Goal: Task Accomplishment & Management: Manage account settings

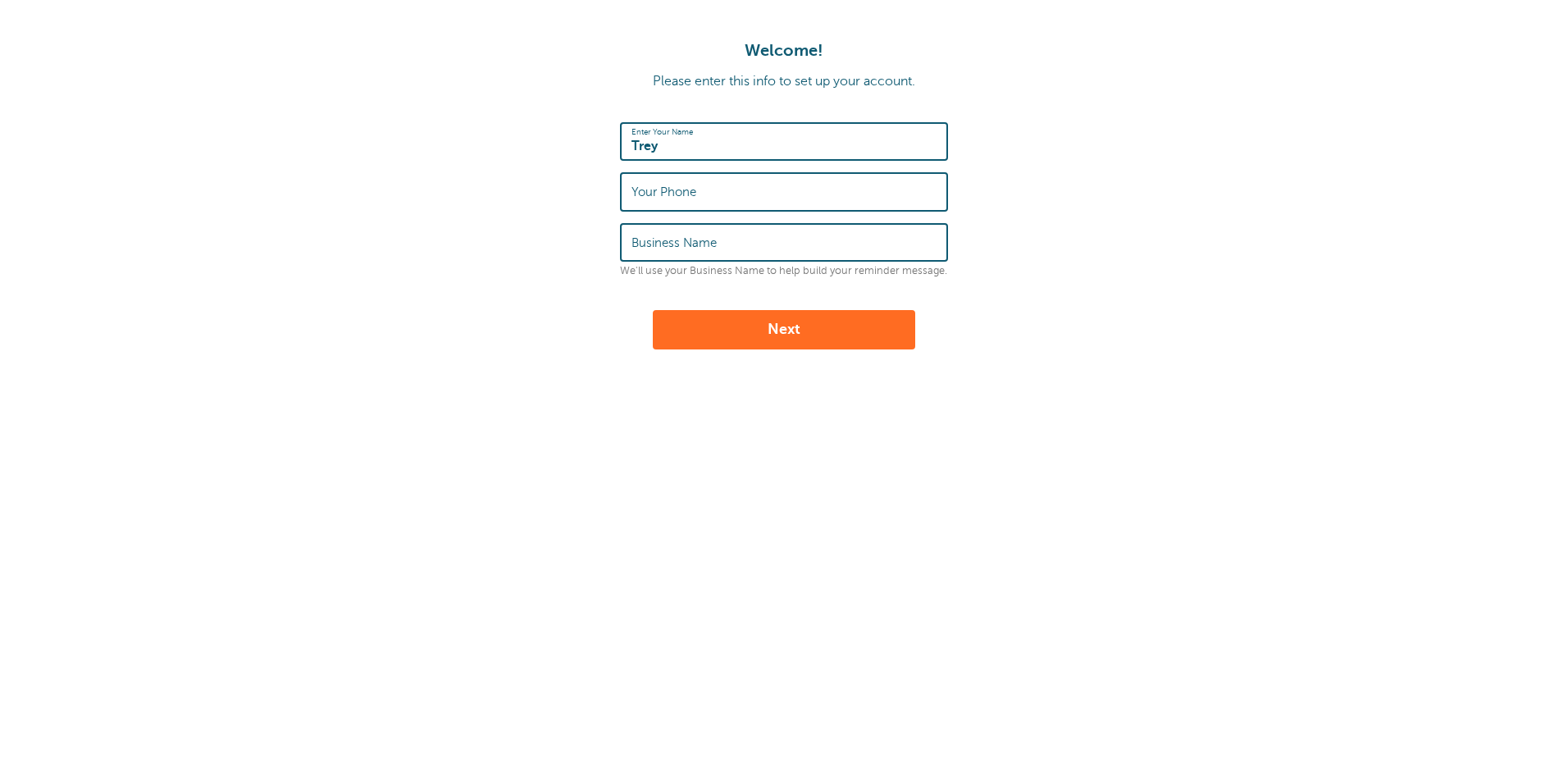
click at [697, 196] on input "Your Phone" at bounding box center [784, 192] width 305 height 36
type input "9365204343"
click at [613, 294] on form "Enter Your Name Trey Your Phone 9365204343 Business Name We'll use your Busines…" at bounding box center [784, 235] width 1535 height 227
click at [702, 251] on input "Business Name" at bounding box center [784, 242] width 305 height 36
type input "AO Globe Life"
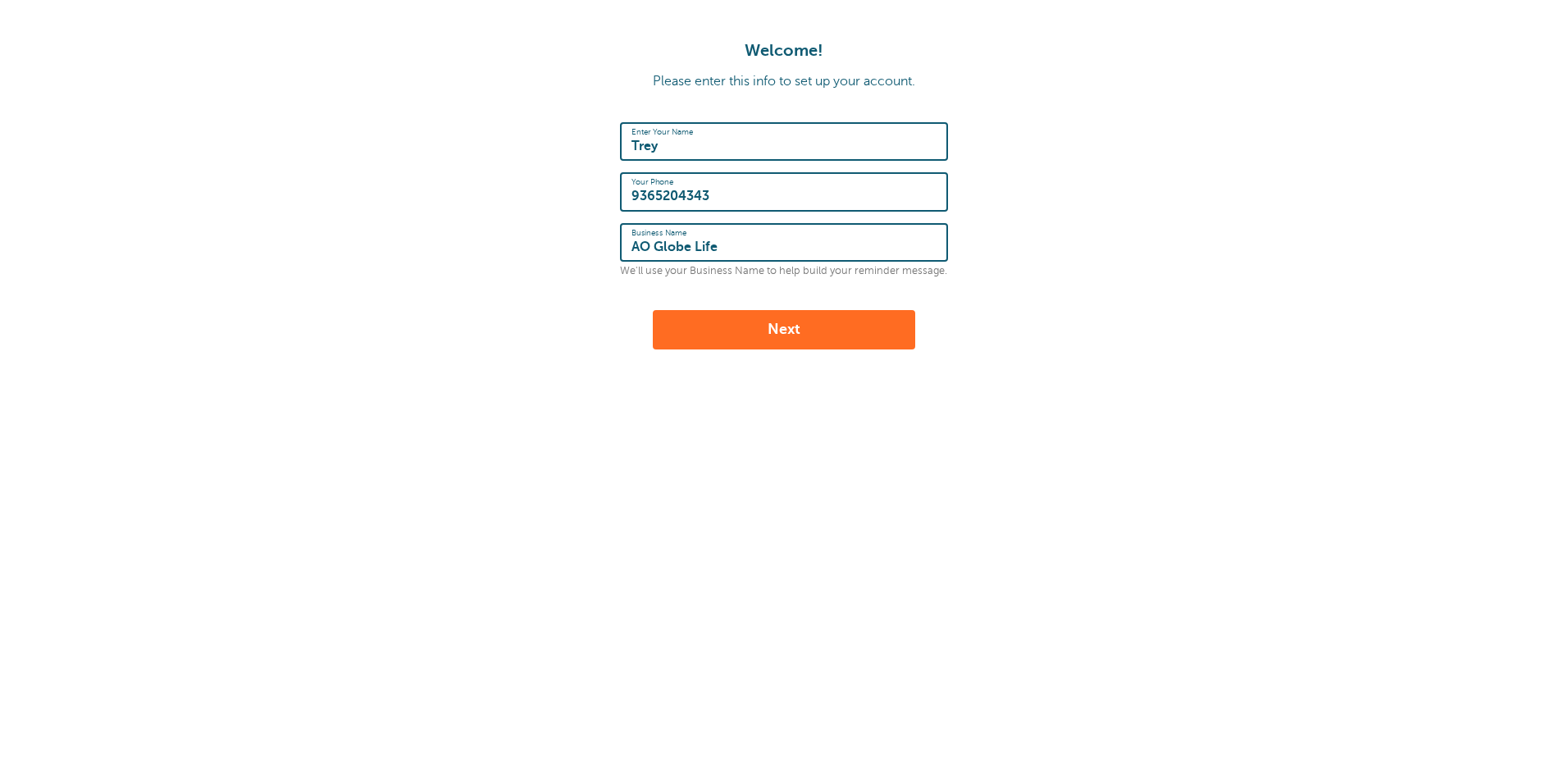
click at [792, 333] on button "Next" at bounding box center [784, 329] width 263 height 39
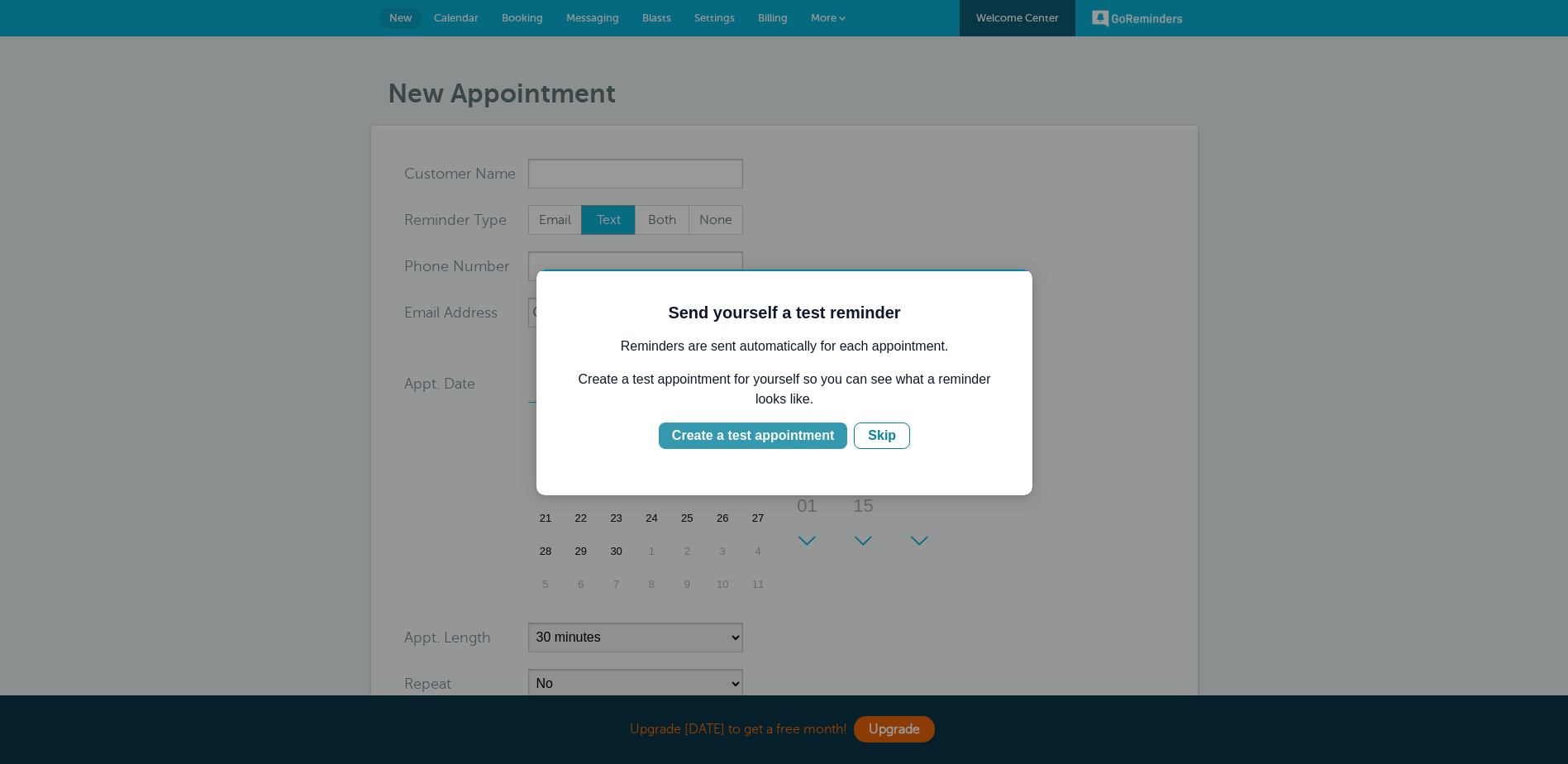
click at [797, 438] on div "Create a test appointment" at bounding box center [753, 436] width 162 height 20
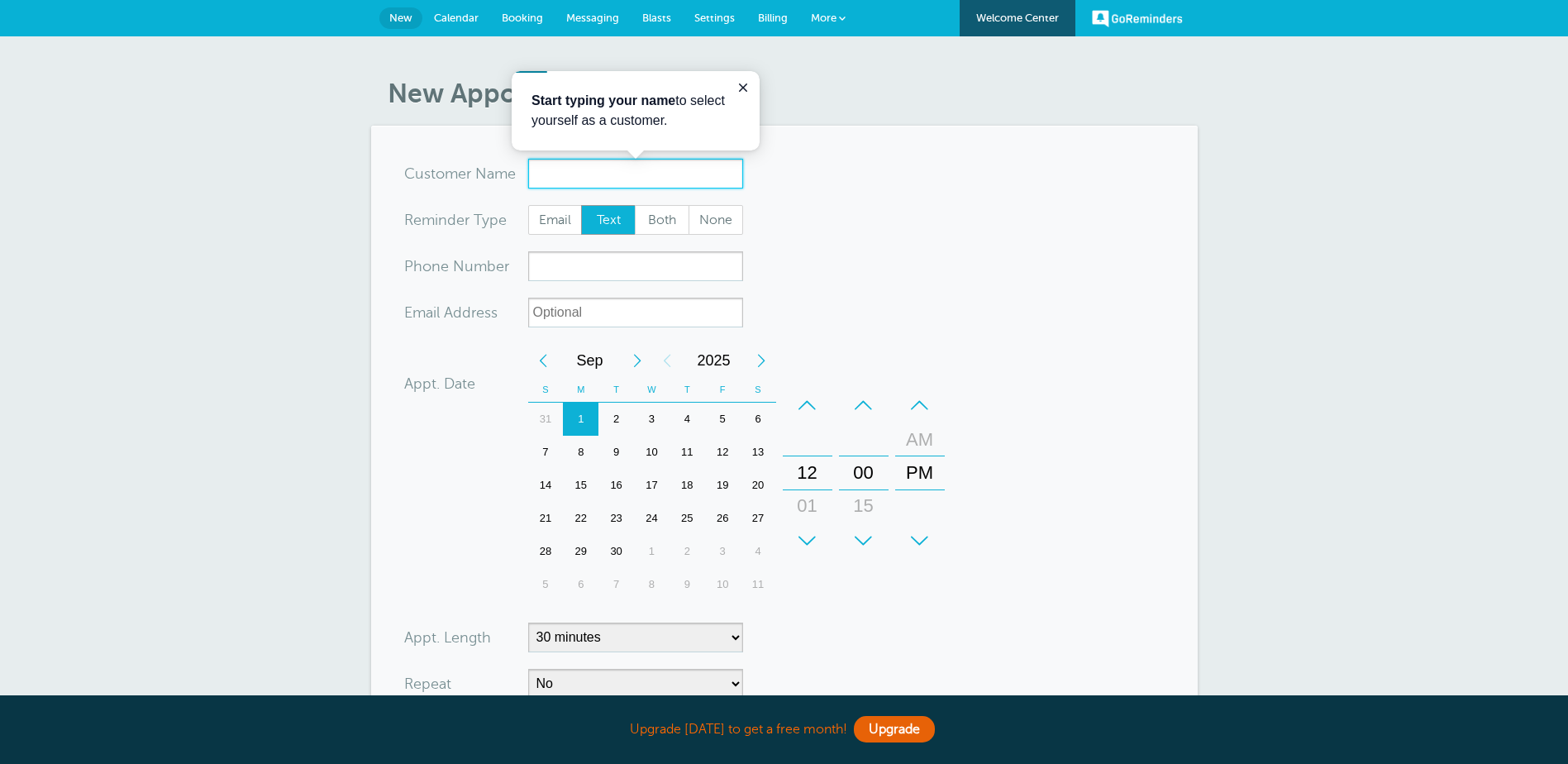
click at [627, 175] on input "x-no-autofill" at bounding box center [635, 174] width 215 height 29
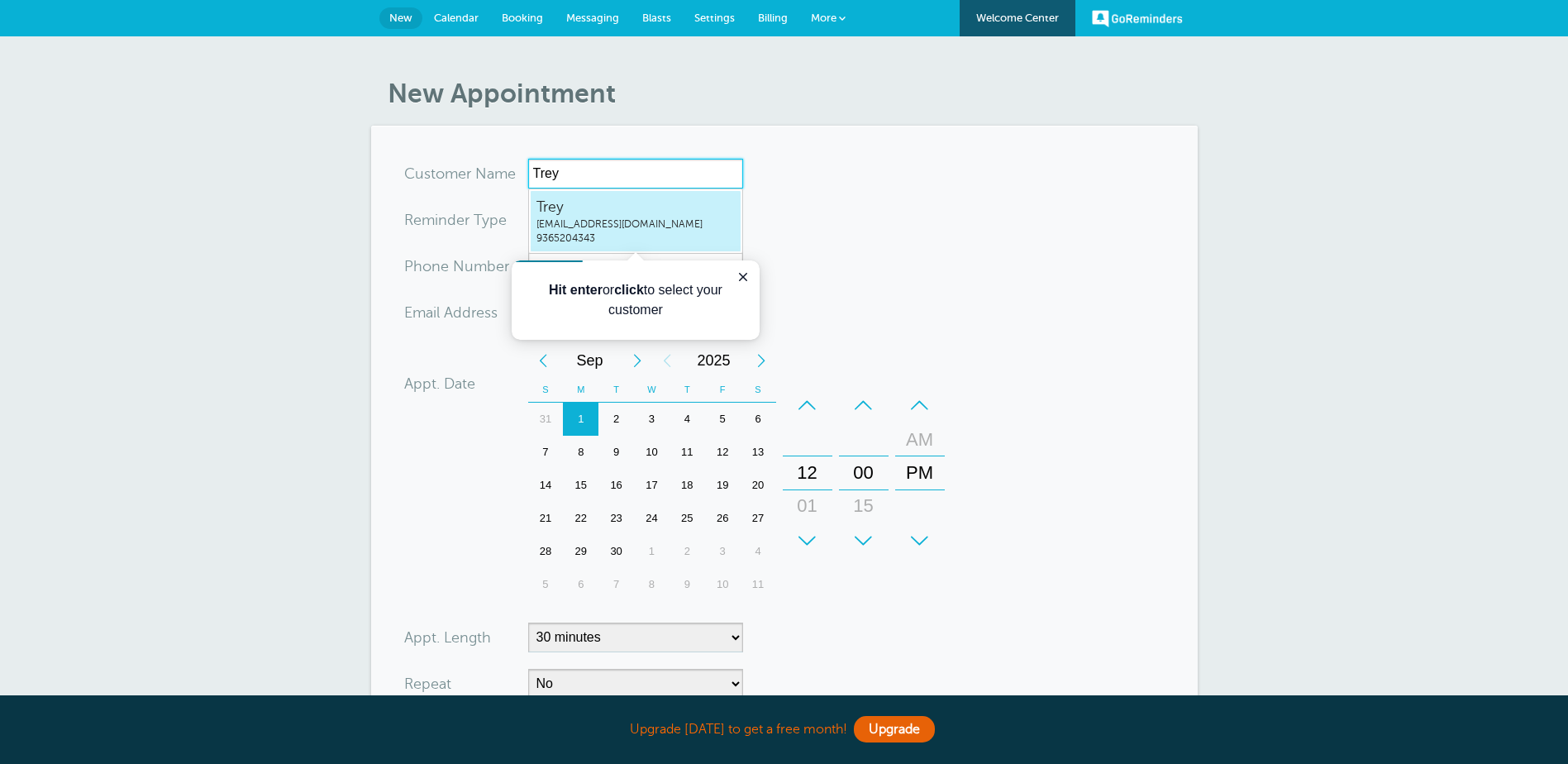
click at [623, 210] on span "Trey" at bounding box center [635, 207] width 199 height 20
type input "Treytreyd52193@yahoo.com9365204343"
type input "Trey"
type input "9365204343"
type input "[EMAIL_ADDRESS][DOMAIN_NAME]"
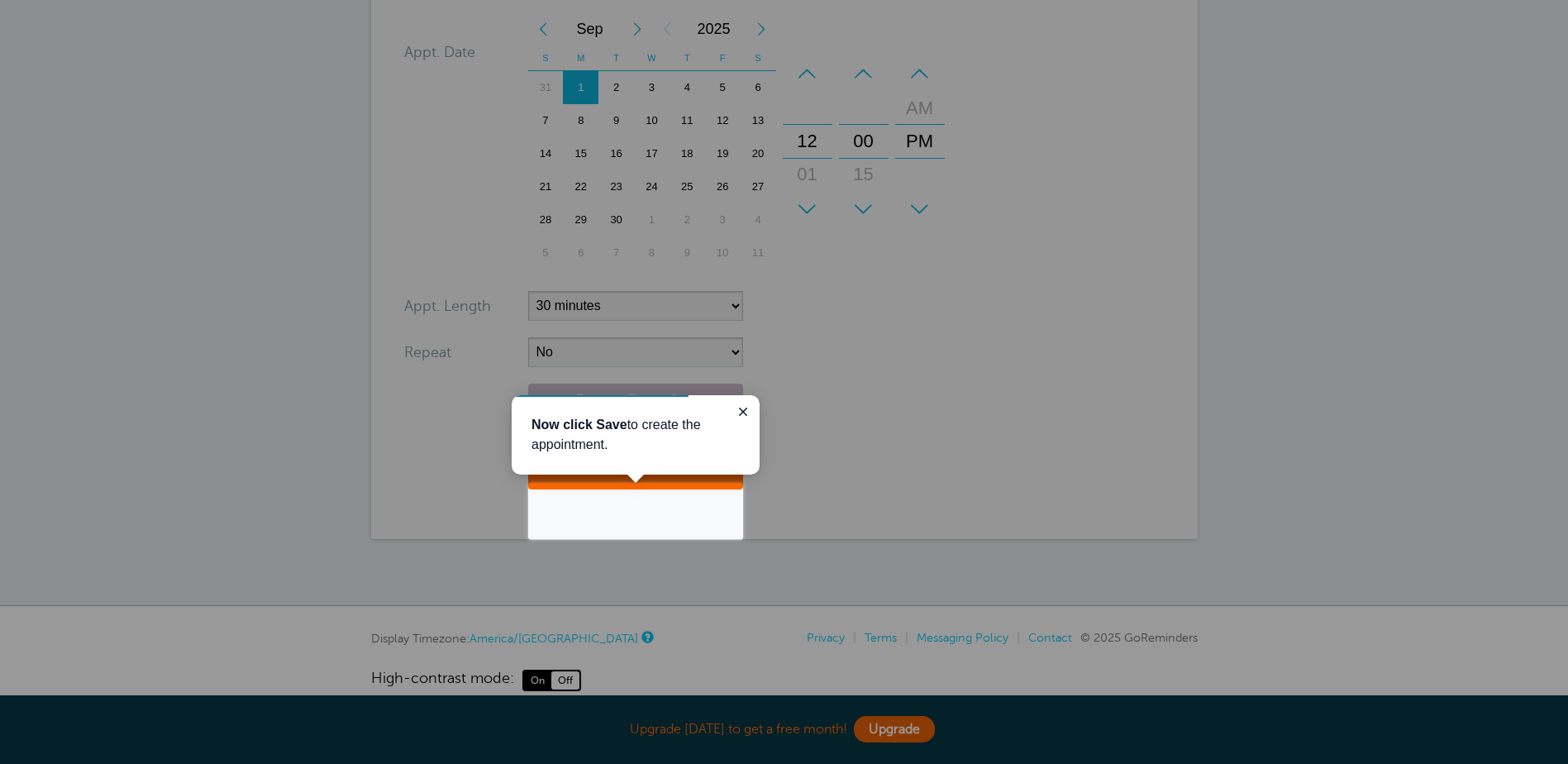
scroll to position [285, 0]
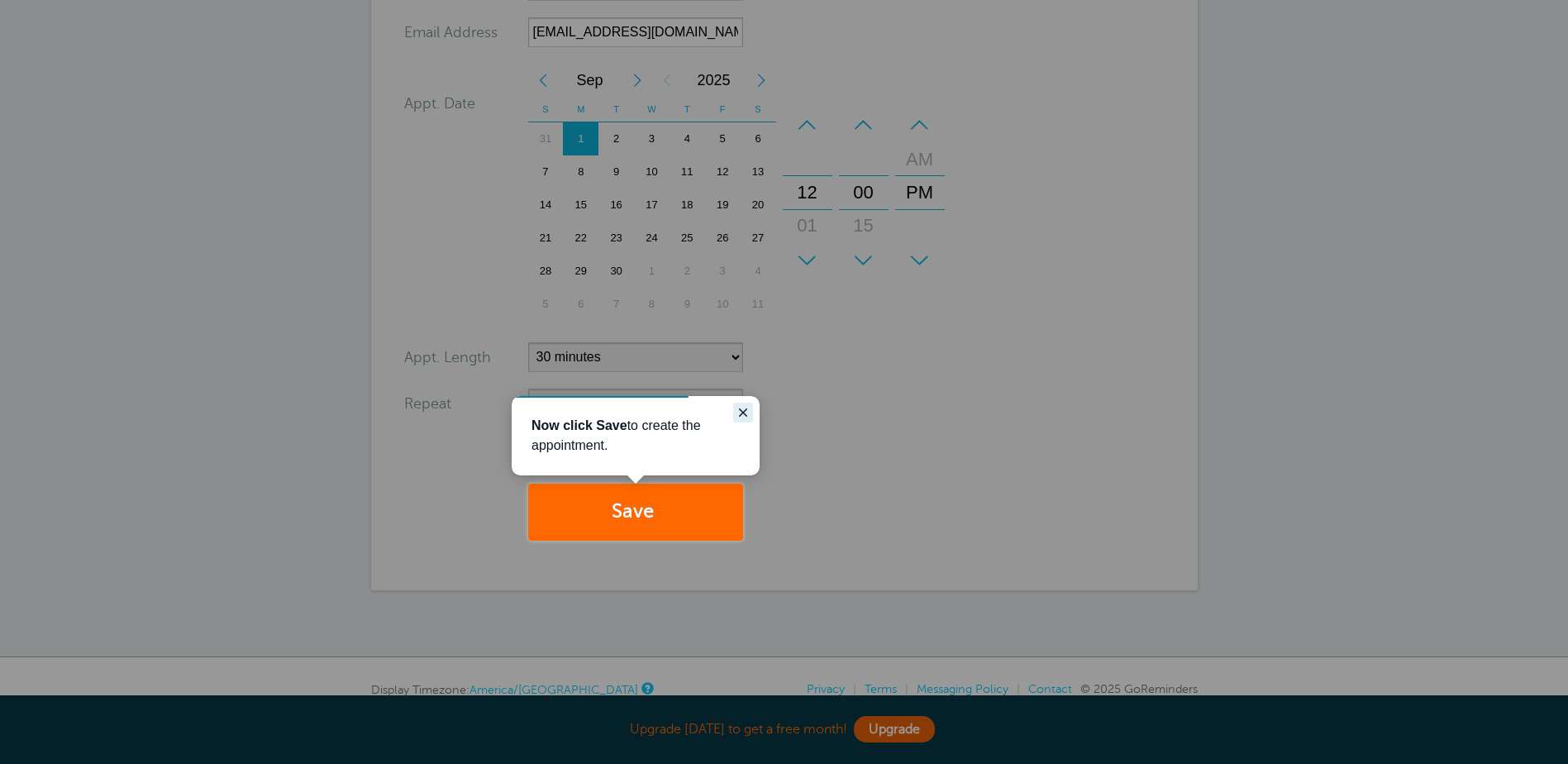
click at [743, 412] on icon "Close guide" at bounding box center [743, 412] width 8 height 8
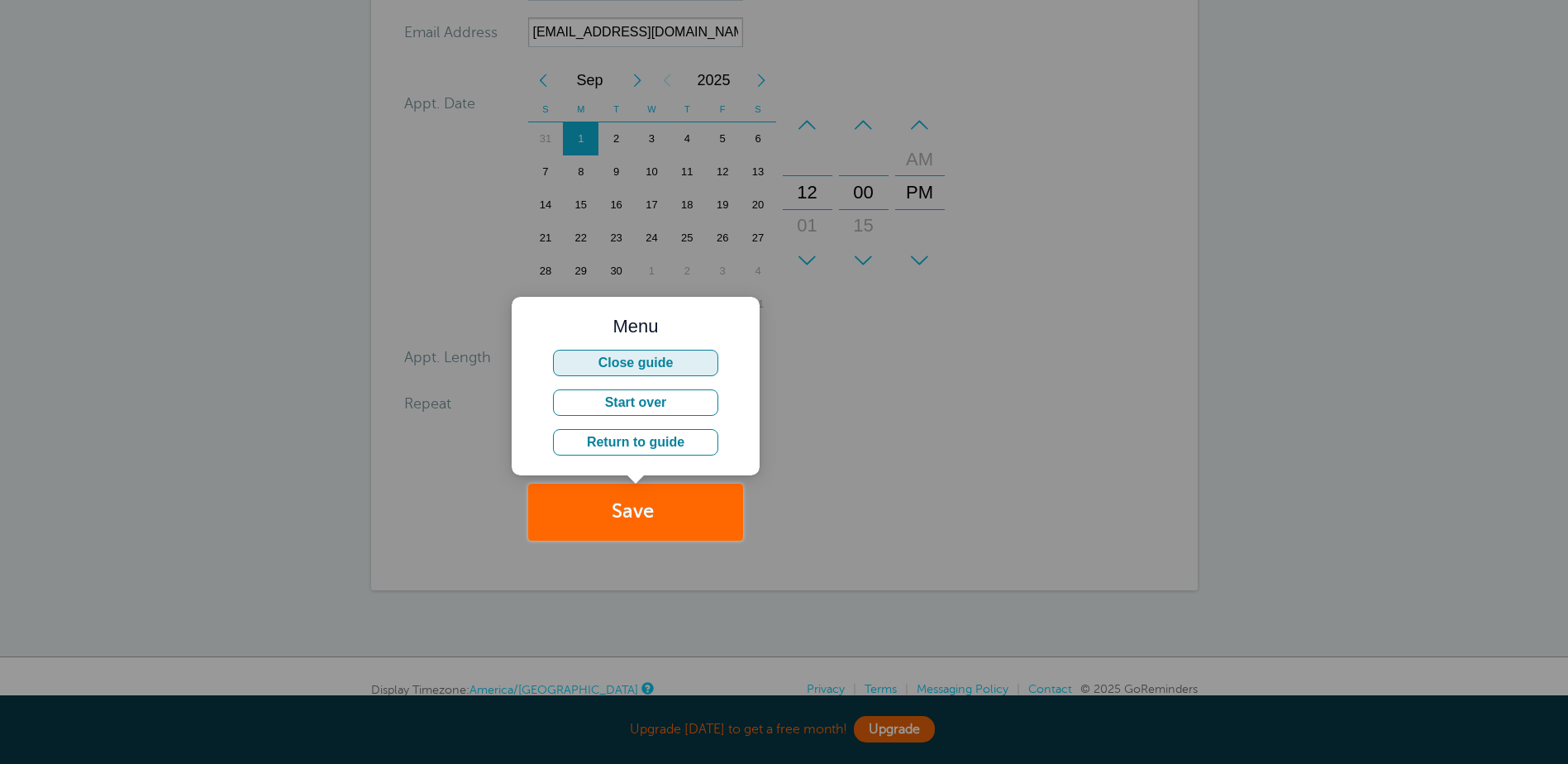
click at [677, 362] on button "Close guide" at bounding box center [635, 362] width 166 height 27
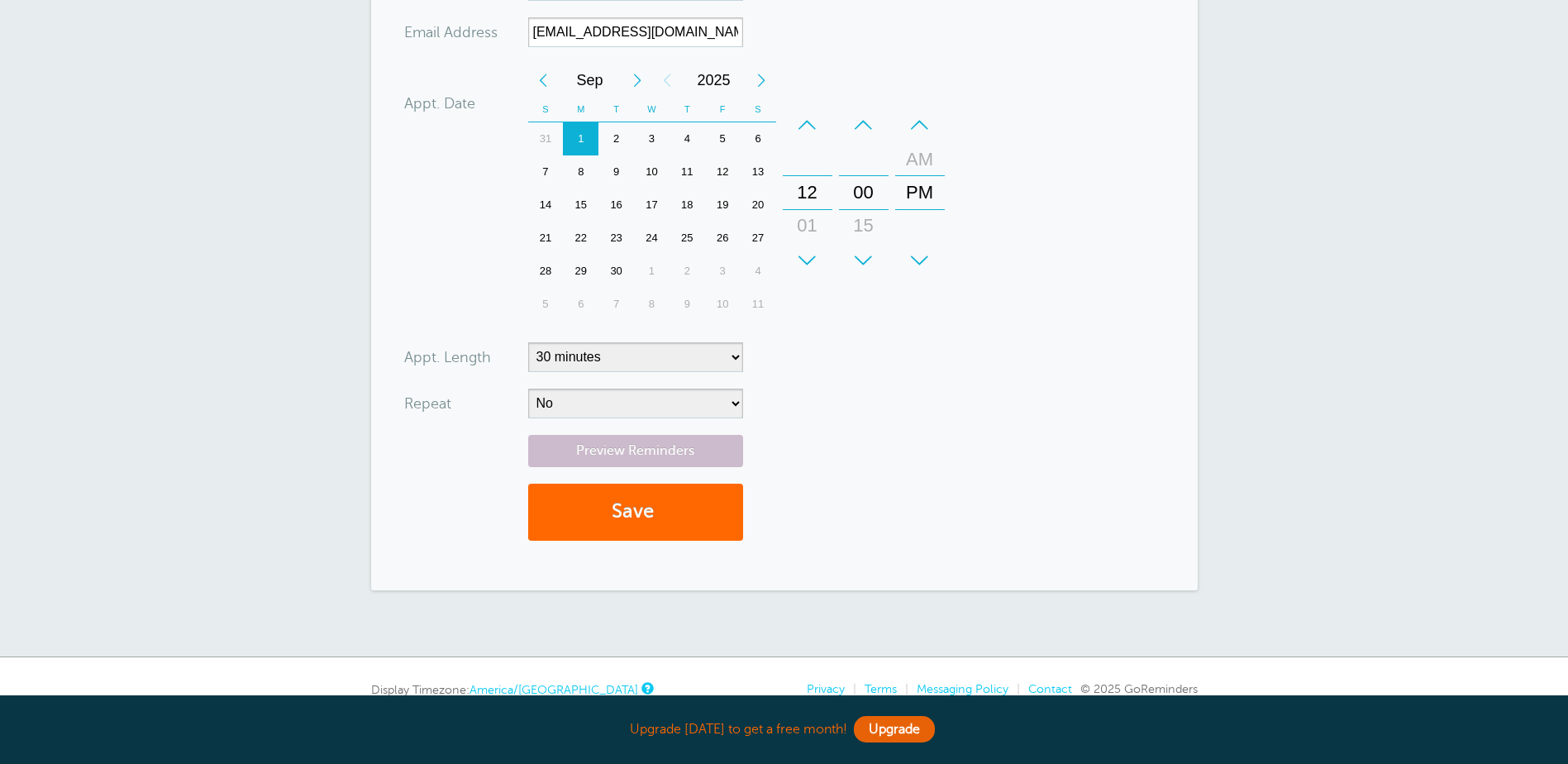
click at [618, 135] on div "2" at bounding box center [616, 139] width 36 height 33
click at [816, 188] on div "12" at bounding box center [807, 192] width 40 height 33
click at [815, 194] on div "12" at bounding box center [807, 192] width 40 height 33
click at [814, 257] on div "+" at bounding box center [807, 260] width 50 height 33
click at [810, 224] on div "01" at bounding box center [807, 225] width 40 height 33
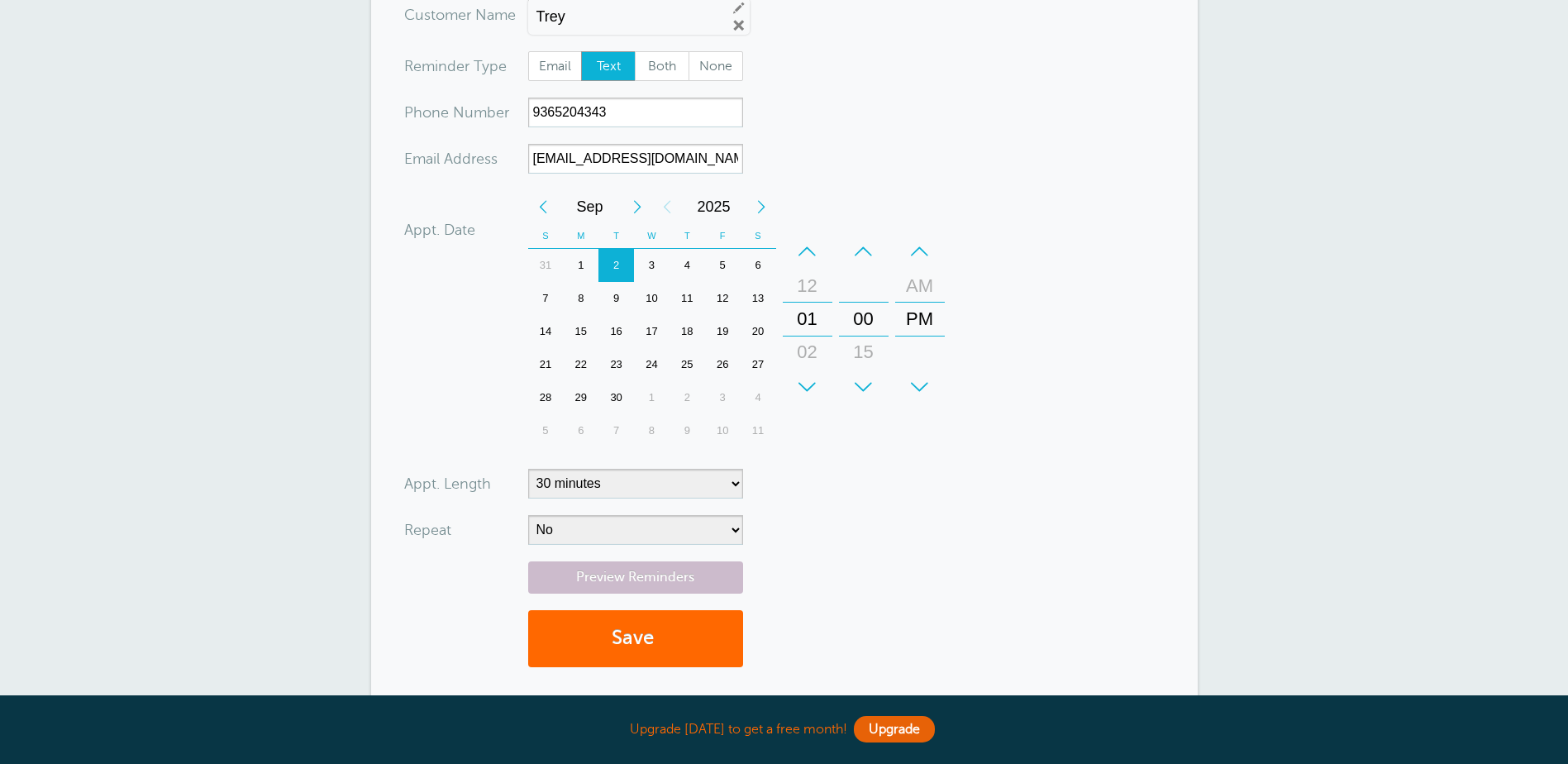
scroll to position [0, 0]
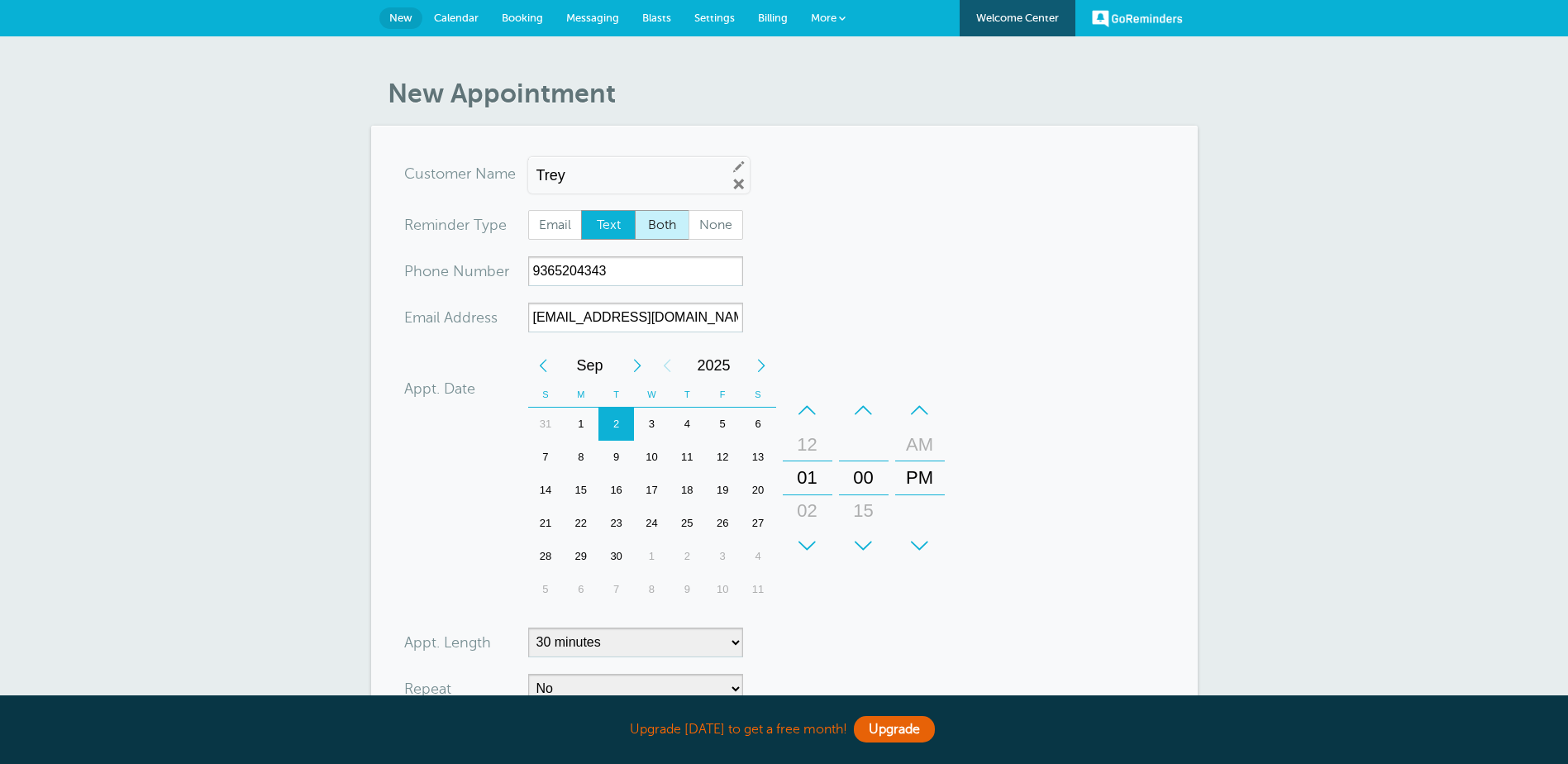
click at [651, 217] on span "Both" at bounding box center [662, 224] width 53 height 29
click at [635, 210] on input "Both" at bounding box center [635, 209] width 1 height 1
radio input "true"
click at [831, 262] on form "You are creating a new customer. To use an existing customer select one from th…" at bounding box center [784, 500] width 761 height 683
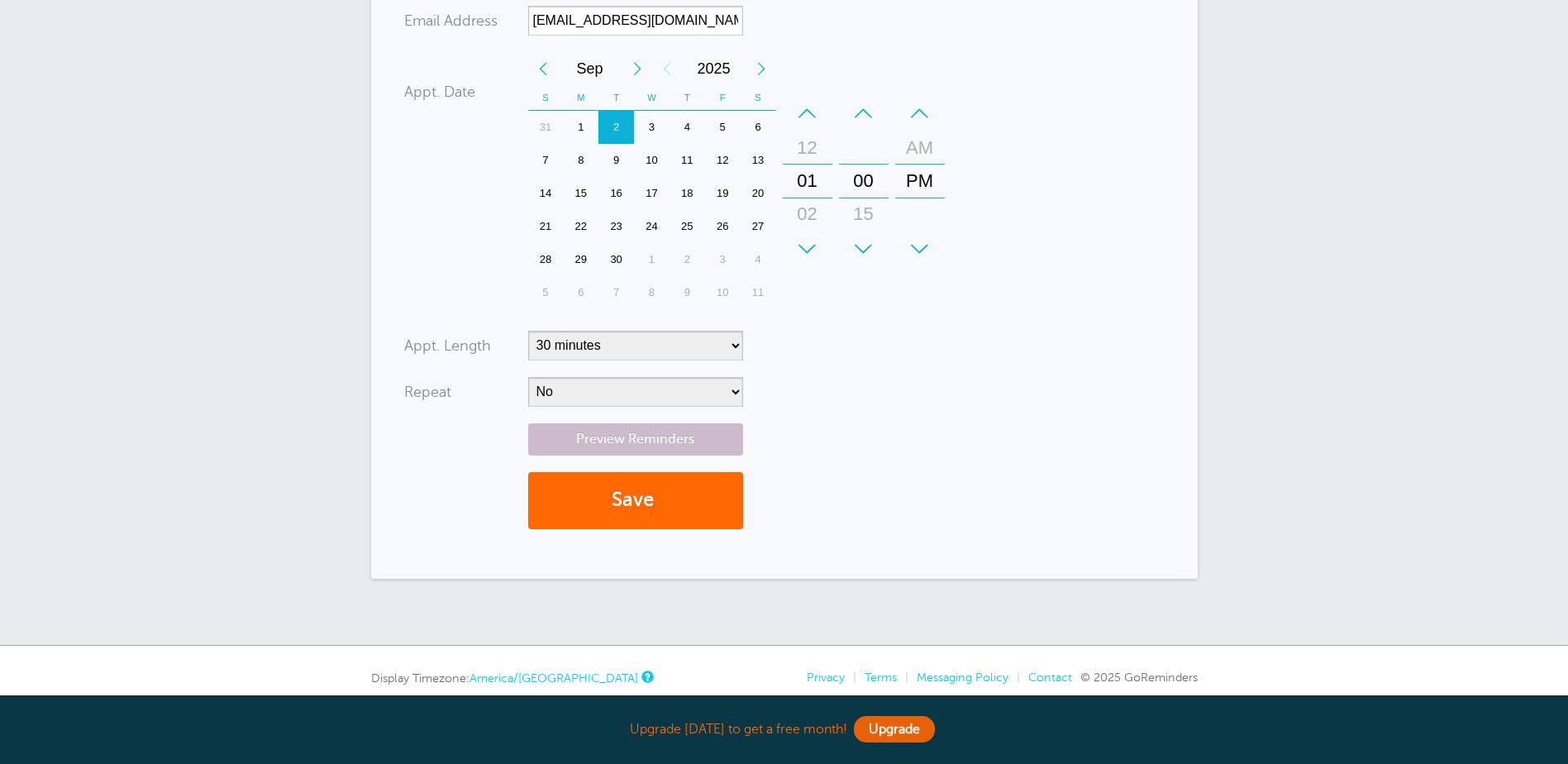
scroll to position [331, 0]
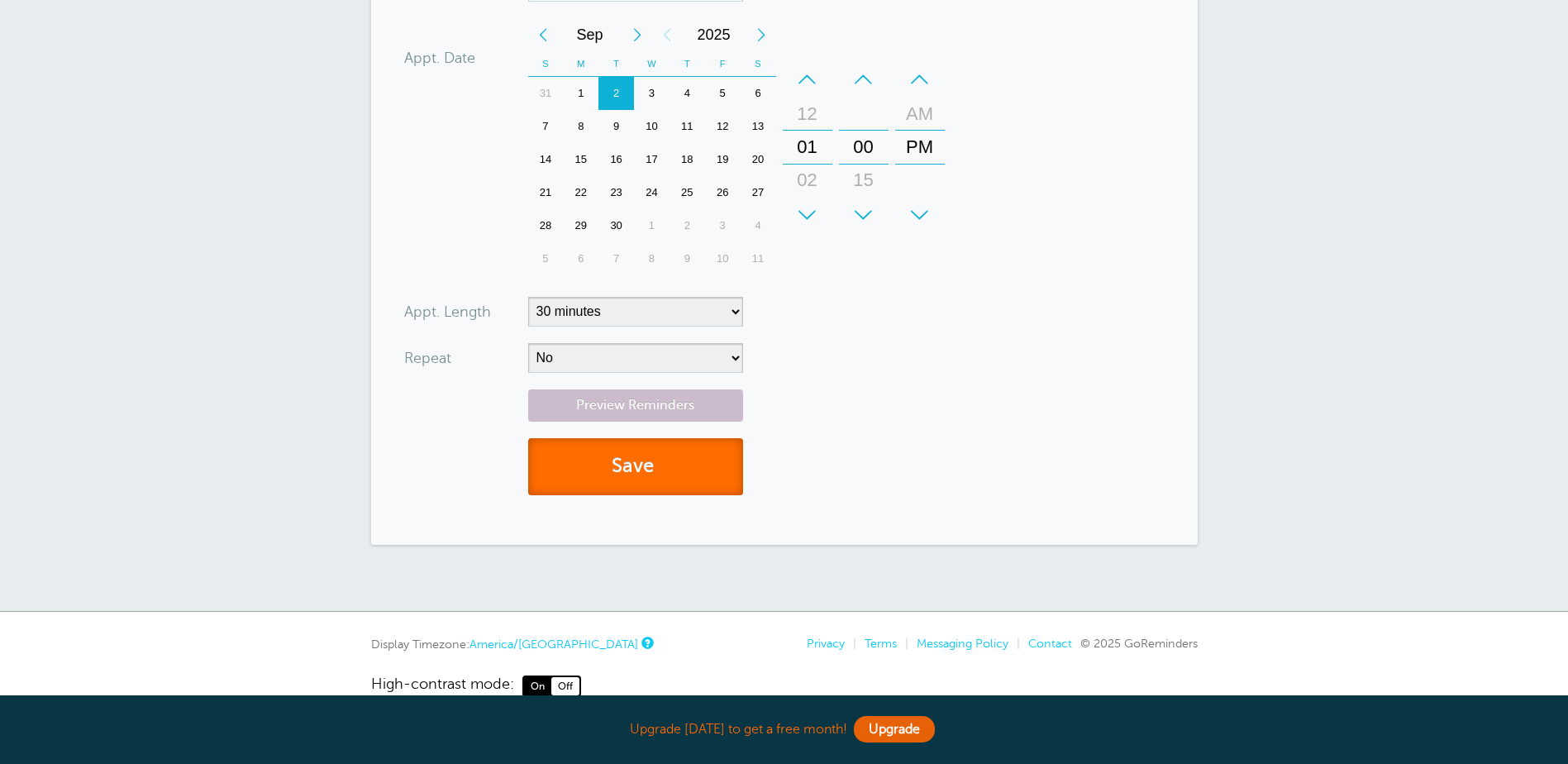
click at [669, 462] on button "Save" at bounding box center [635, 466] width 215 height 57
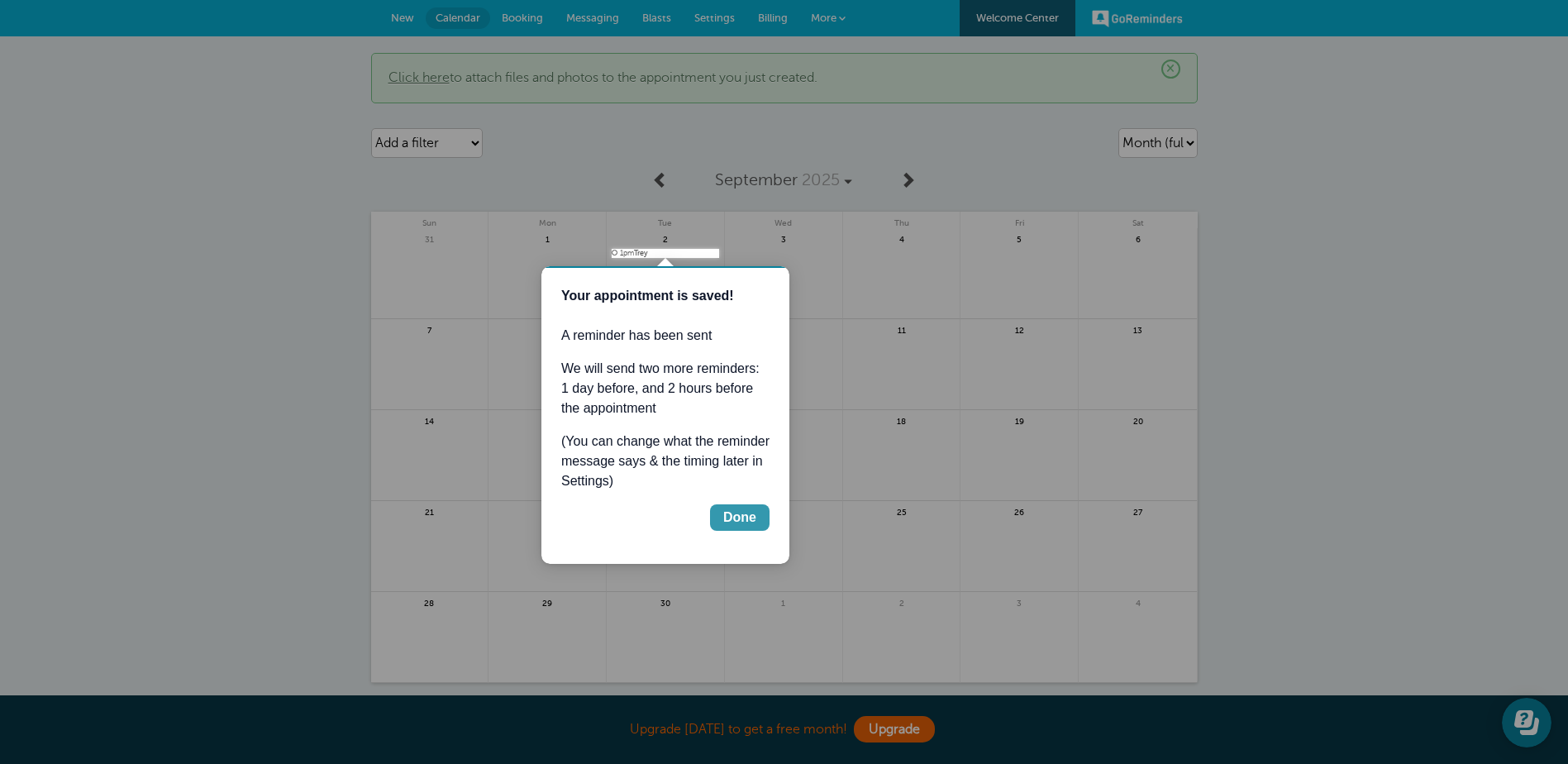
click at [735, 523] on div "Done" at bounding box center [740, 518] width 33 height 20
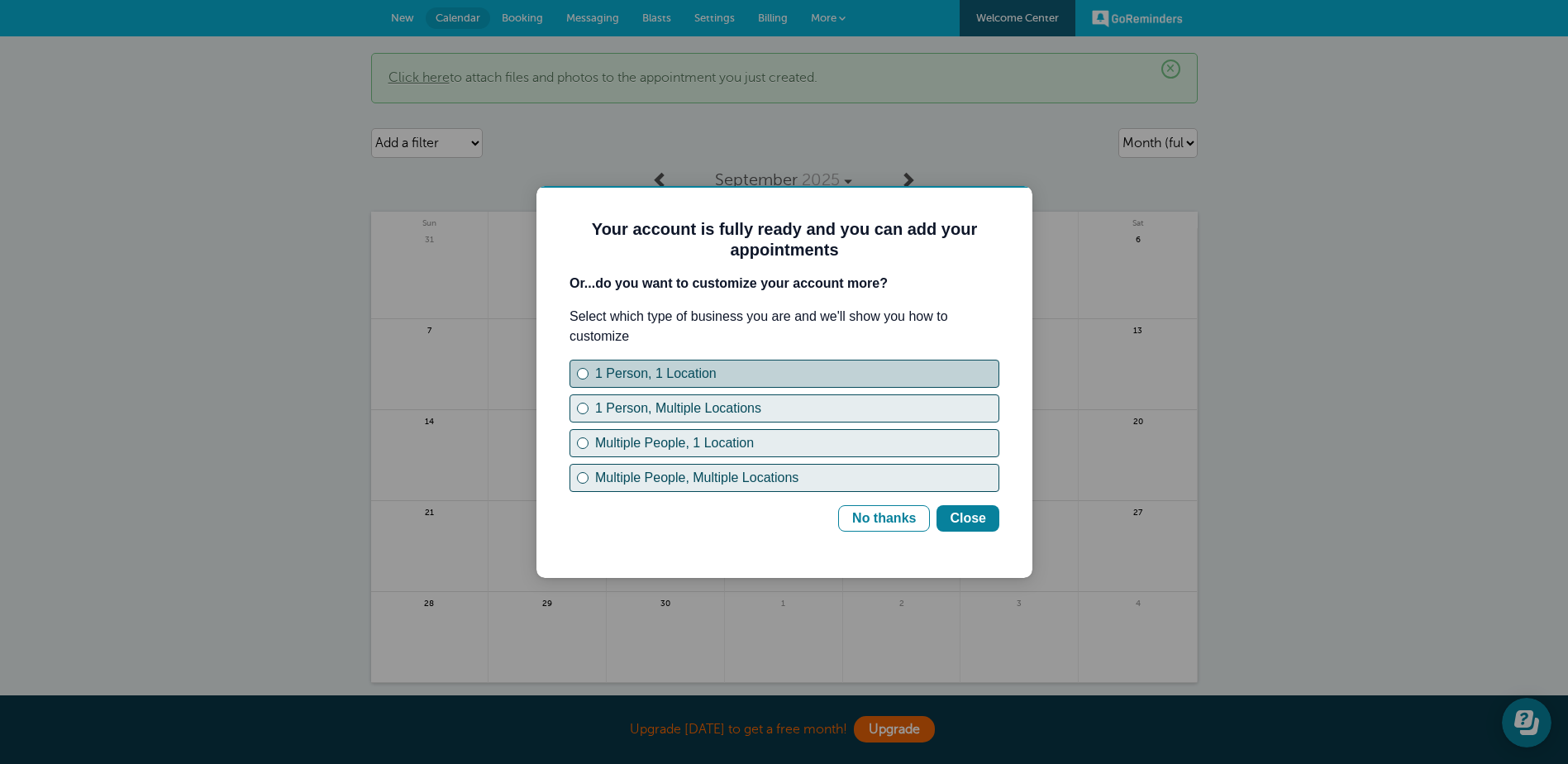
click at [581, 375] on div "1 Person, 1 Location" at bounding box center [582, 373] width 6 height 6
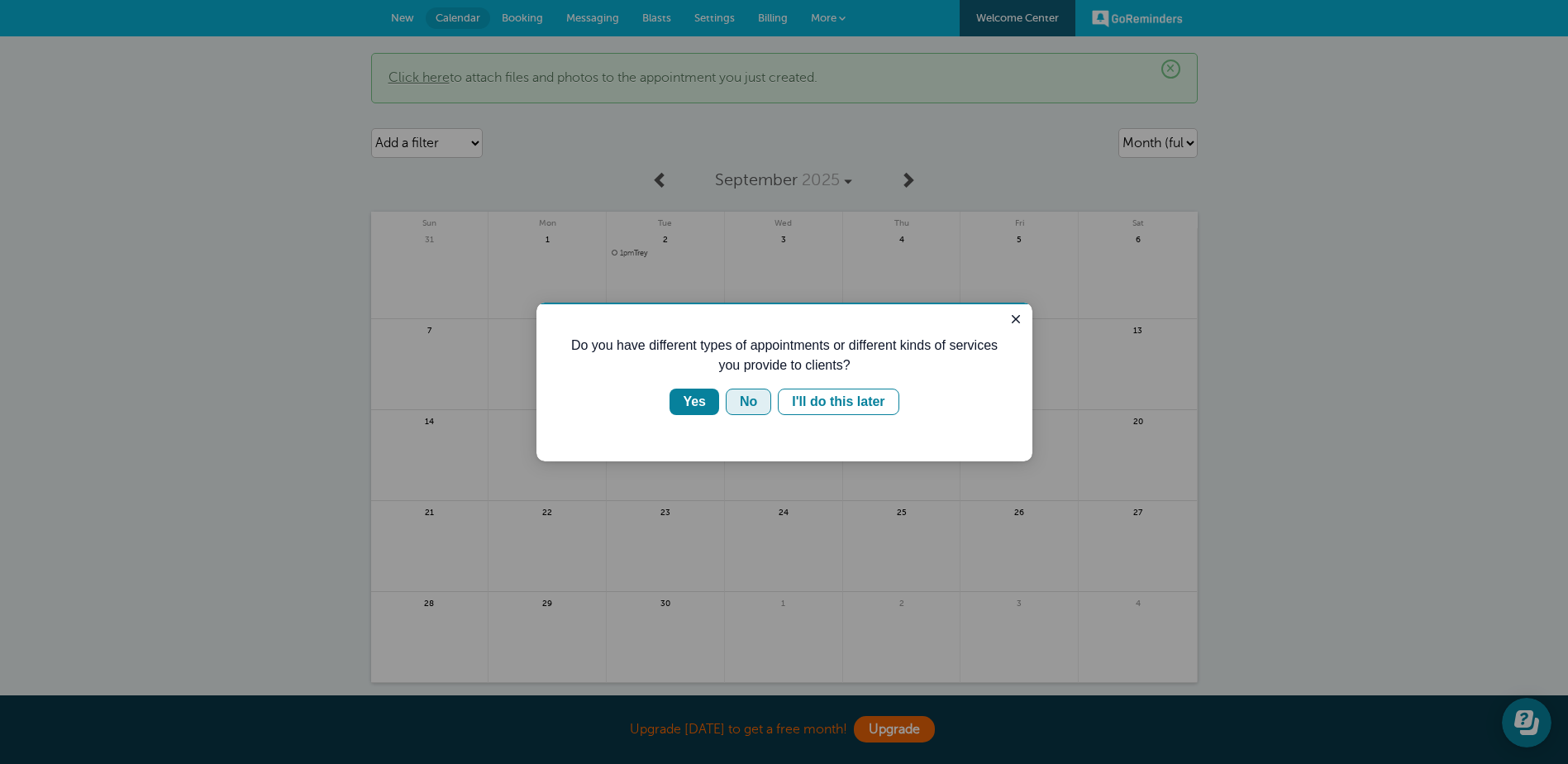
click at [743, 412] on button "No" at bounding box center [748, 402] width 45 height 27
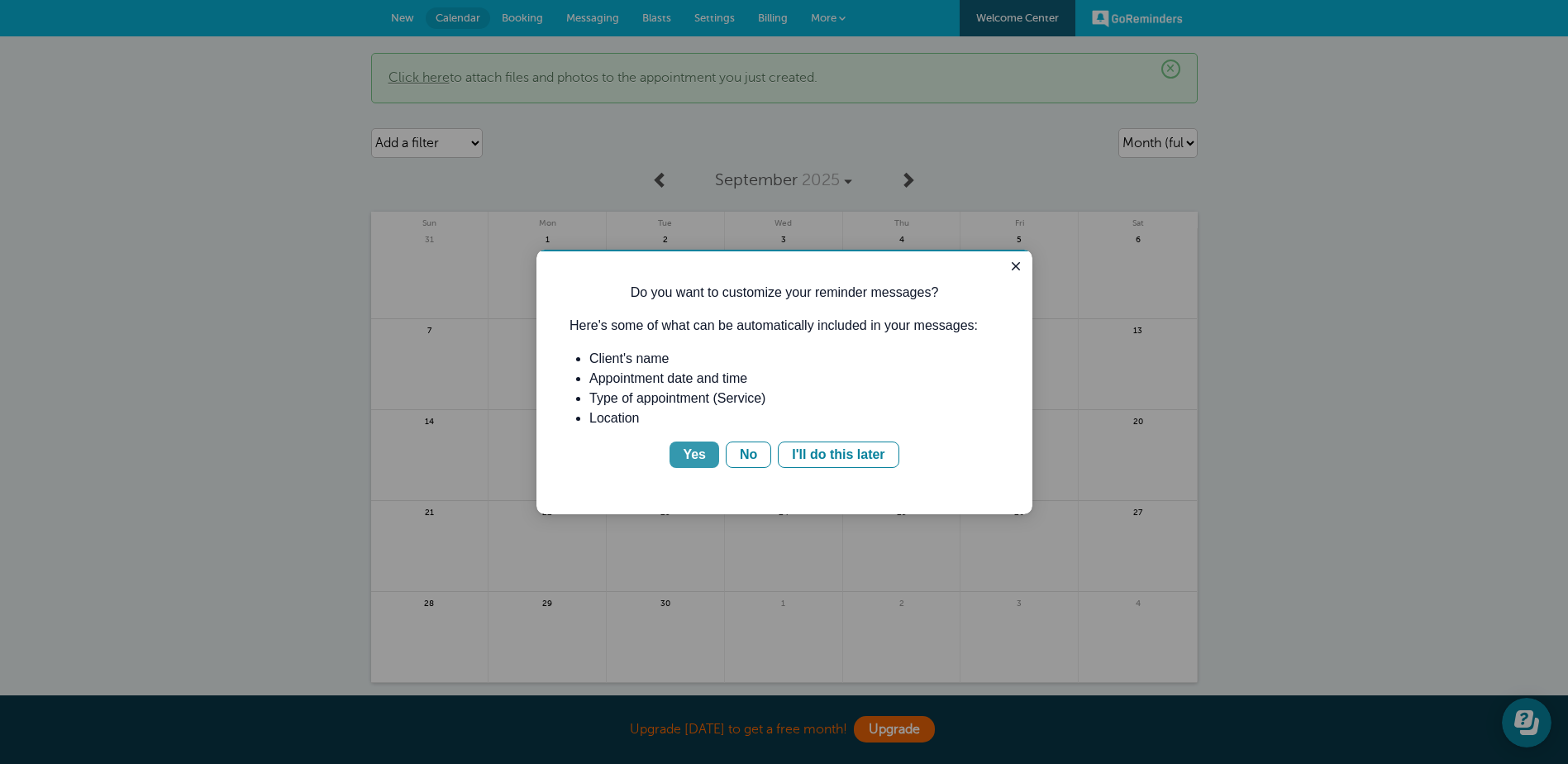
click at [696, 463] on div "Yes" at bounding box center [694, 455] width 23 height 20
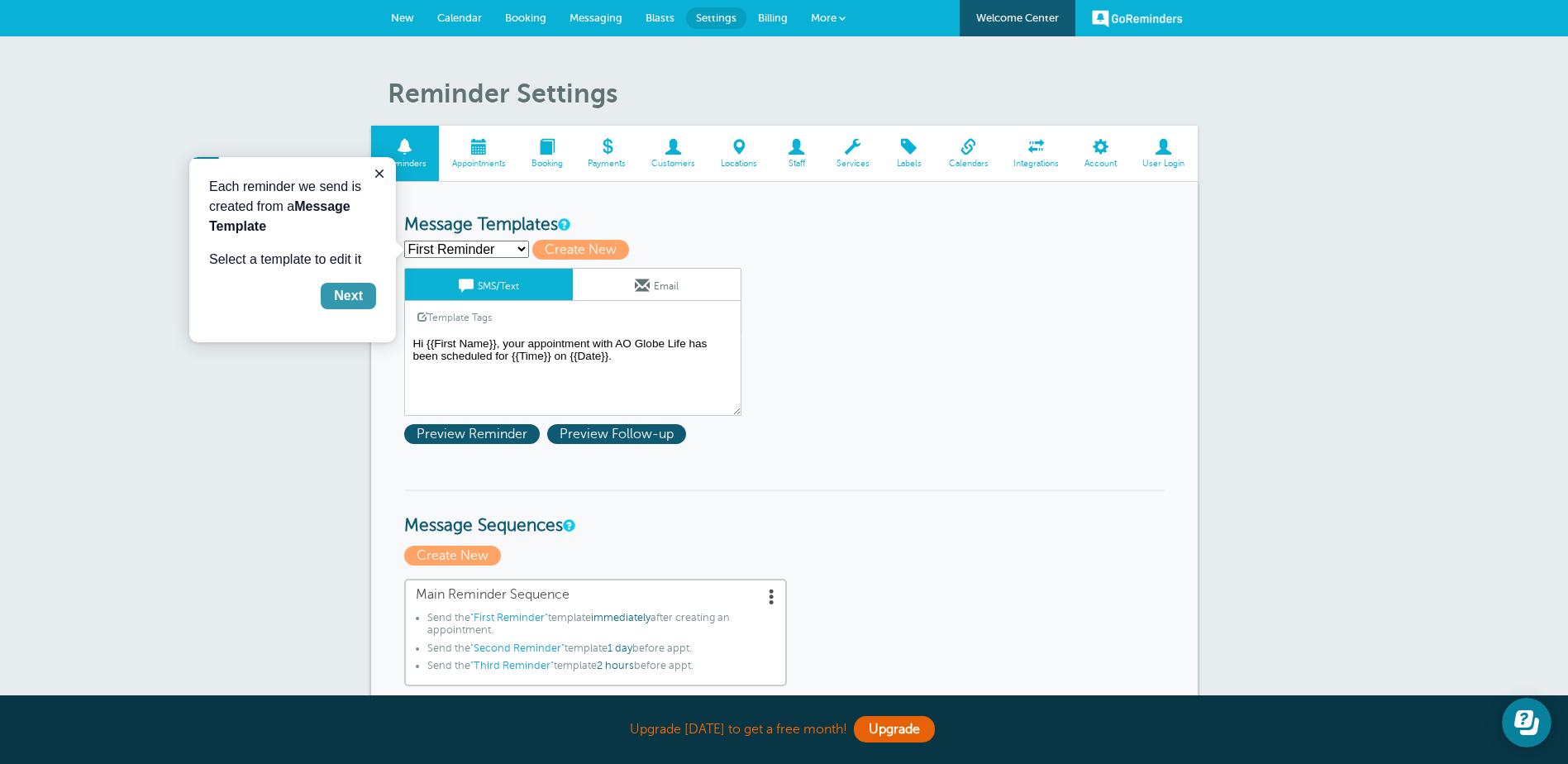
click at [367, 302] on button "Next" at bounding box center [349, 295] width 55 height 27
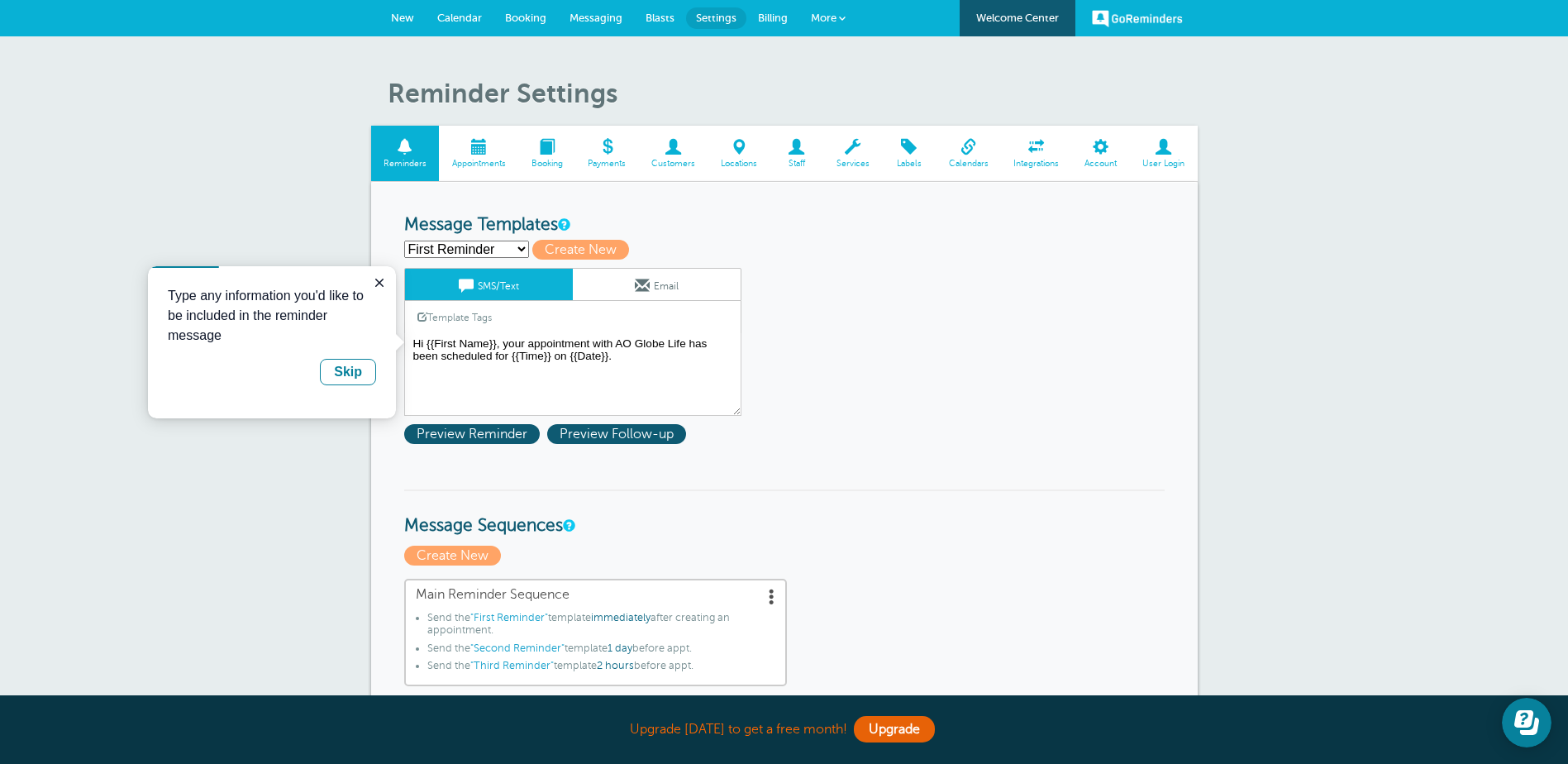
click at [1097, 146] on span at bounding box center [1101, 146] width 58 height 16
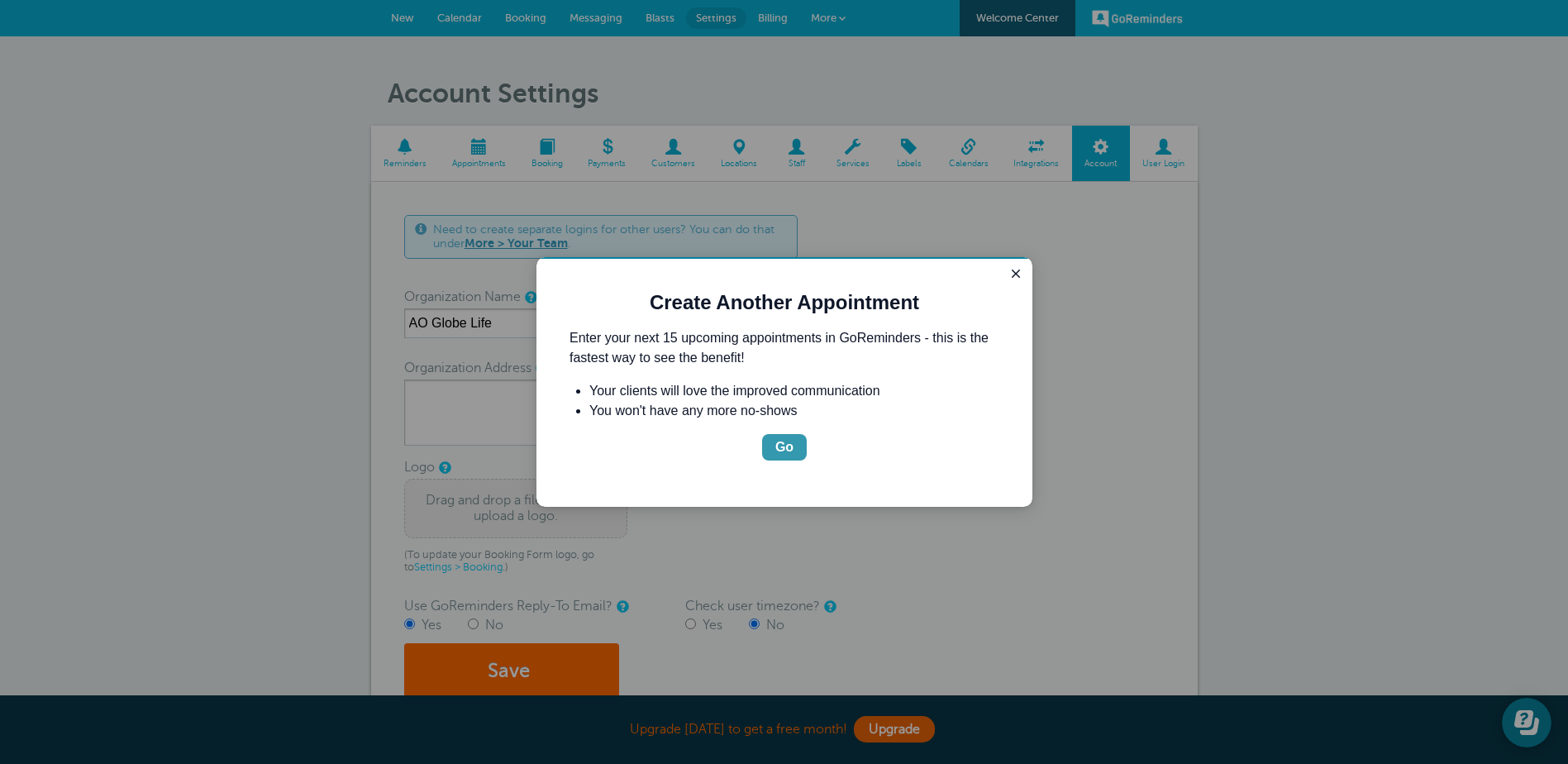
click at [796, 453] on button "Go" at bounding box center [784, 447] width 45 height 27
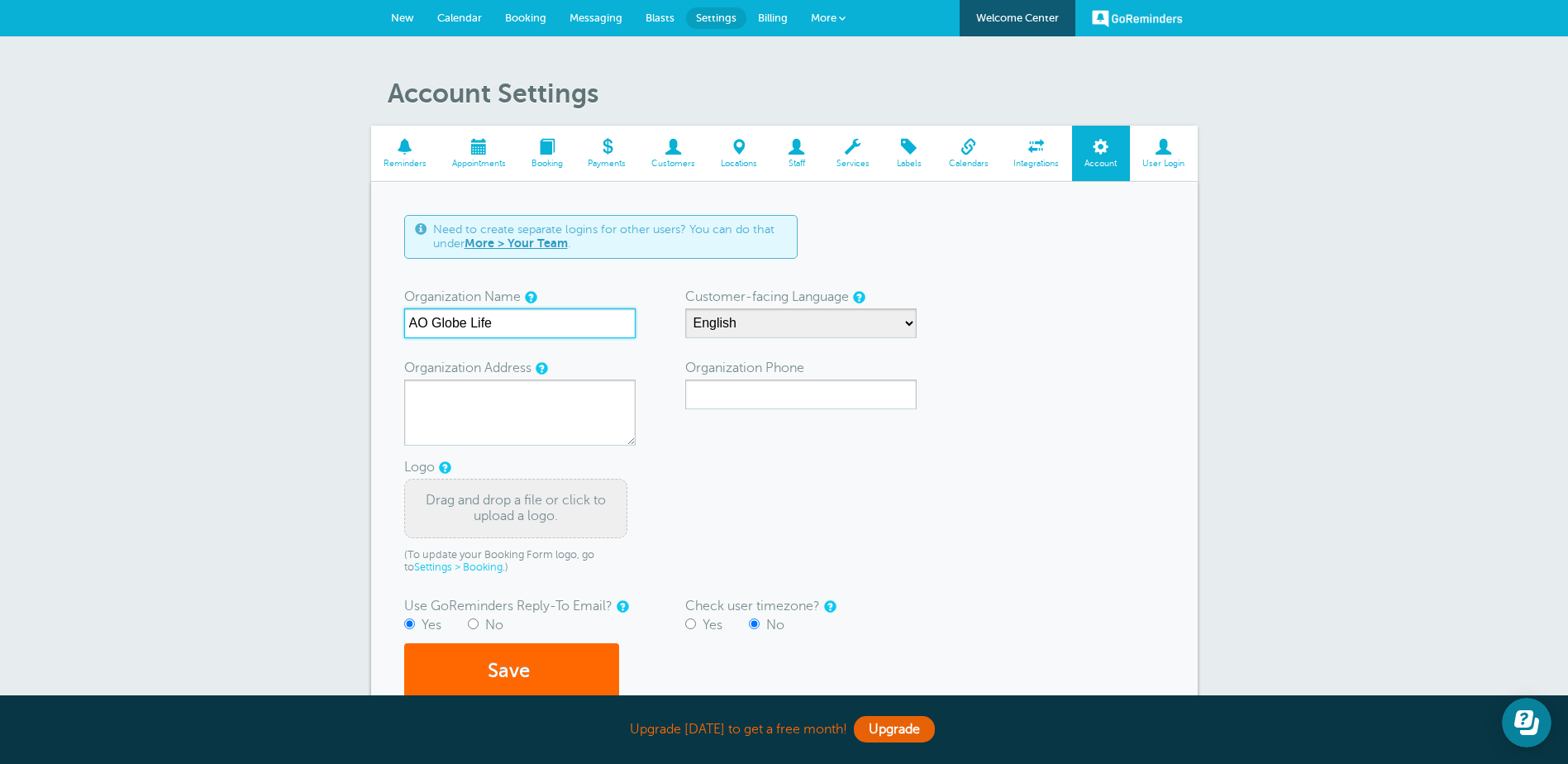
drag, startPoint x: 528, startPoint y: 325, endPoint x: 338, endPoint y: 311, distance: 190.5
click at [343, 311] on div "Account Settings Reminders Appointments Booking Payments Customers Locations St…" at bounding box center [784, 418] width 1568 height 764
type input "[PERSON_NAME]"
click at [666, 404] on form "Need to create separate logins for other users? You can do that under More > Yo…" at bounding box center [784, 458] width 761 height 485
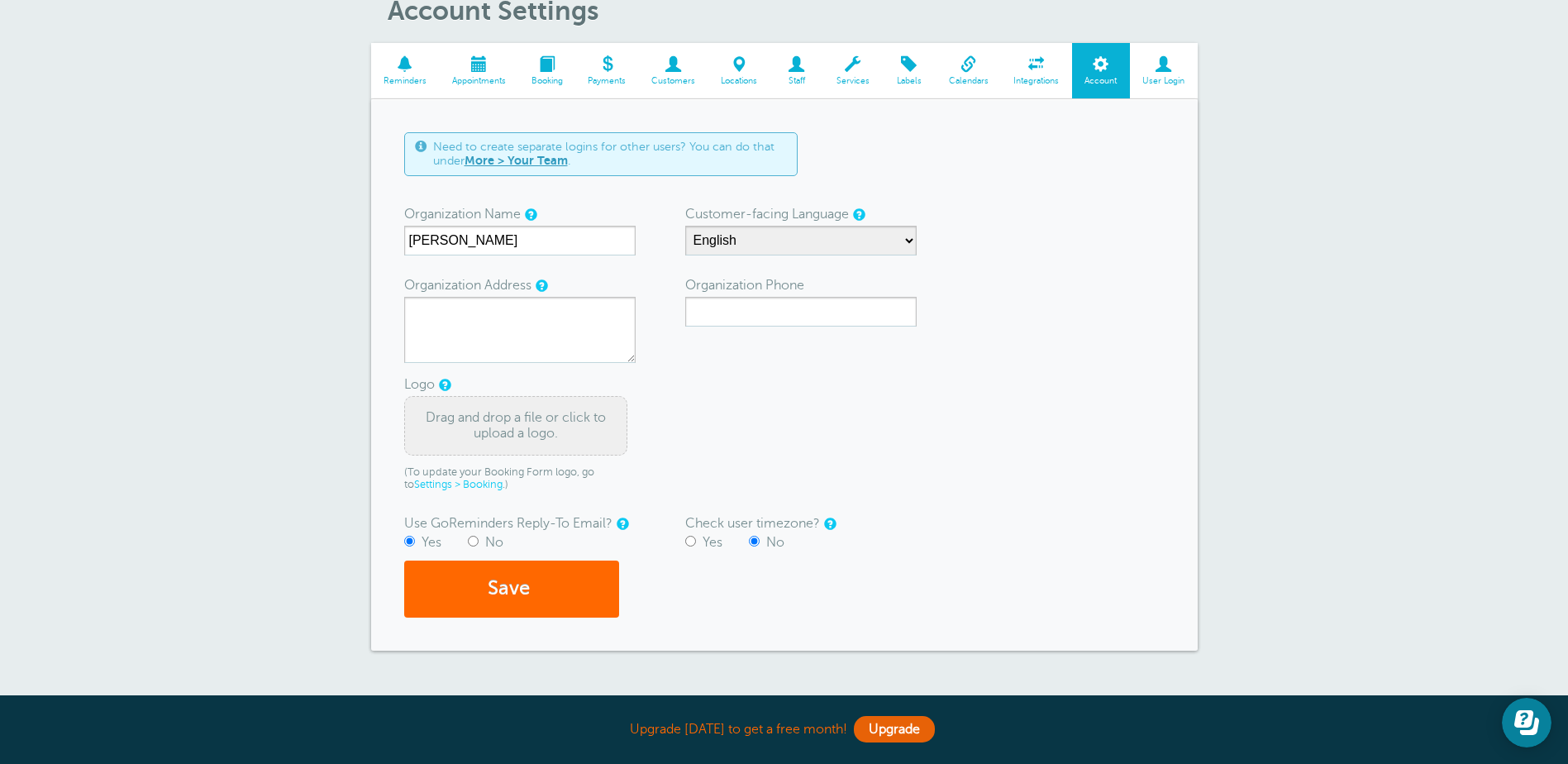
click at [692, 539] on input "Yes" at bounding box center [691, 542] width 11 height 11
radio input "true"
click at [666, 426] on form "Need to create separate logins for other users? You can do that under More > Yo…" at bounding box center [784, 375] width 761 height 485
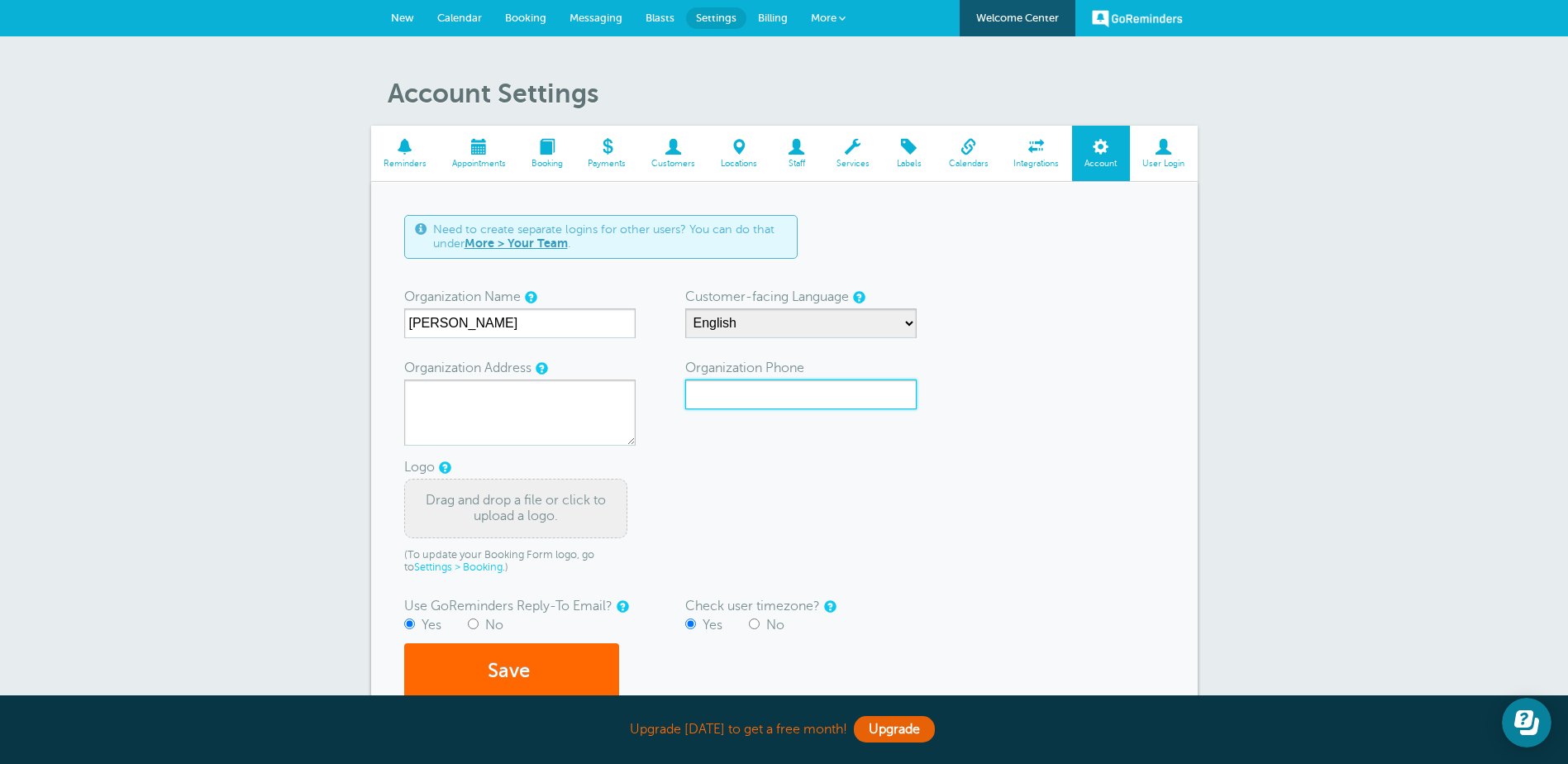
click at [711, 394] on input "Organization Phone" at bounding box center [801, 394] width 232 height 29
type input "9365204343"
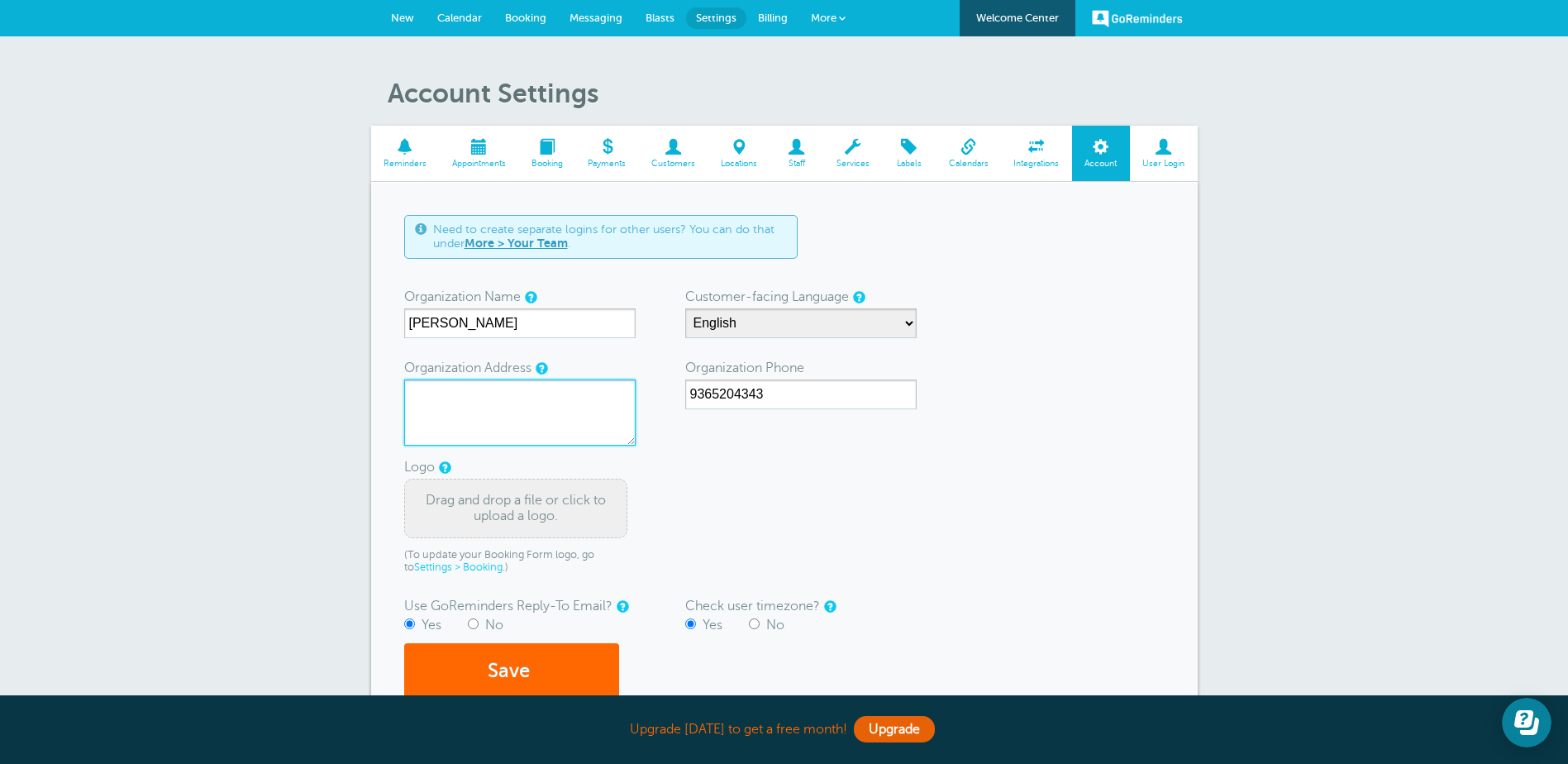
type textarea "10456 Stongwind Dr Apartment 12107"
drag, startPoint x: 515, startPoint y: 413, endPoint x: 353, endPoint y: 387, distance: 164.1
click at [353, 387] on div "Account Settings Reminders Appointments Booking Payments Customers Locations St…" at bounding box center [784, 418] width 1568 height 764
click at [783, 479] on form "Need to create separate logins for other users? You can do that under More > Yo…" at bounding box center [784, 458] width 761 height 485
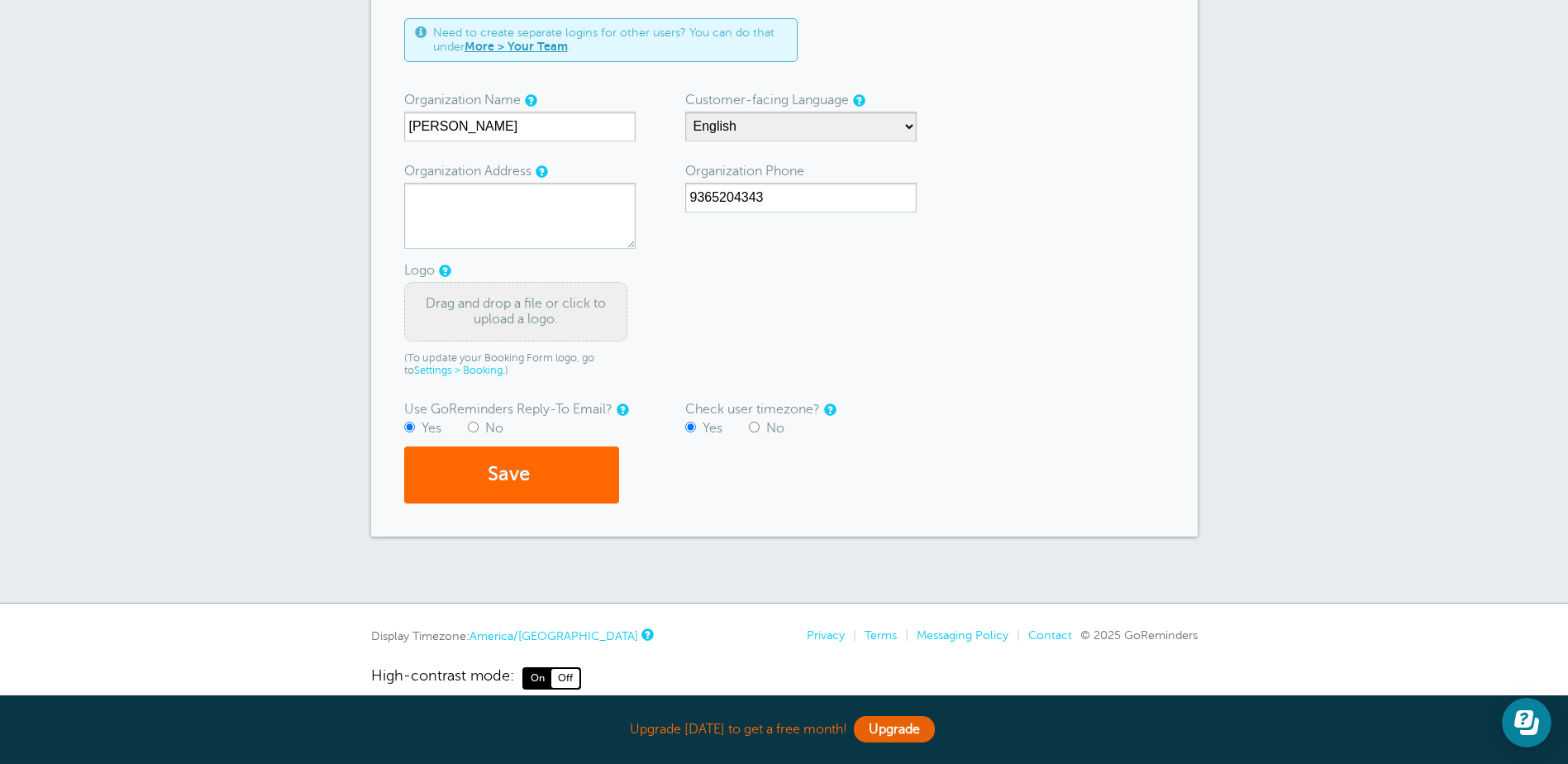
scroll to position [222, 0]
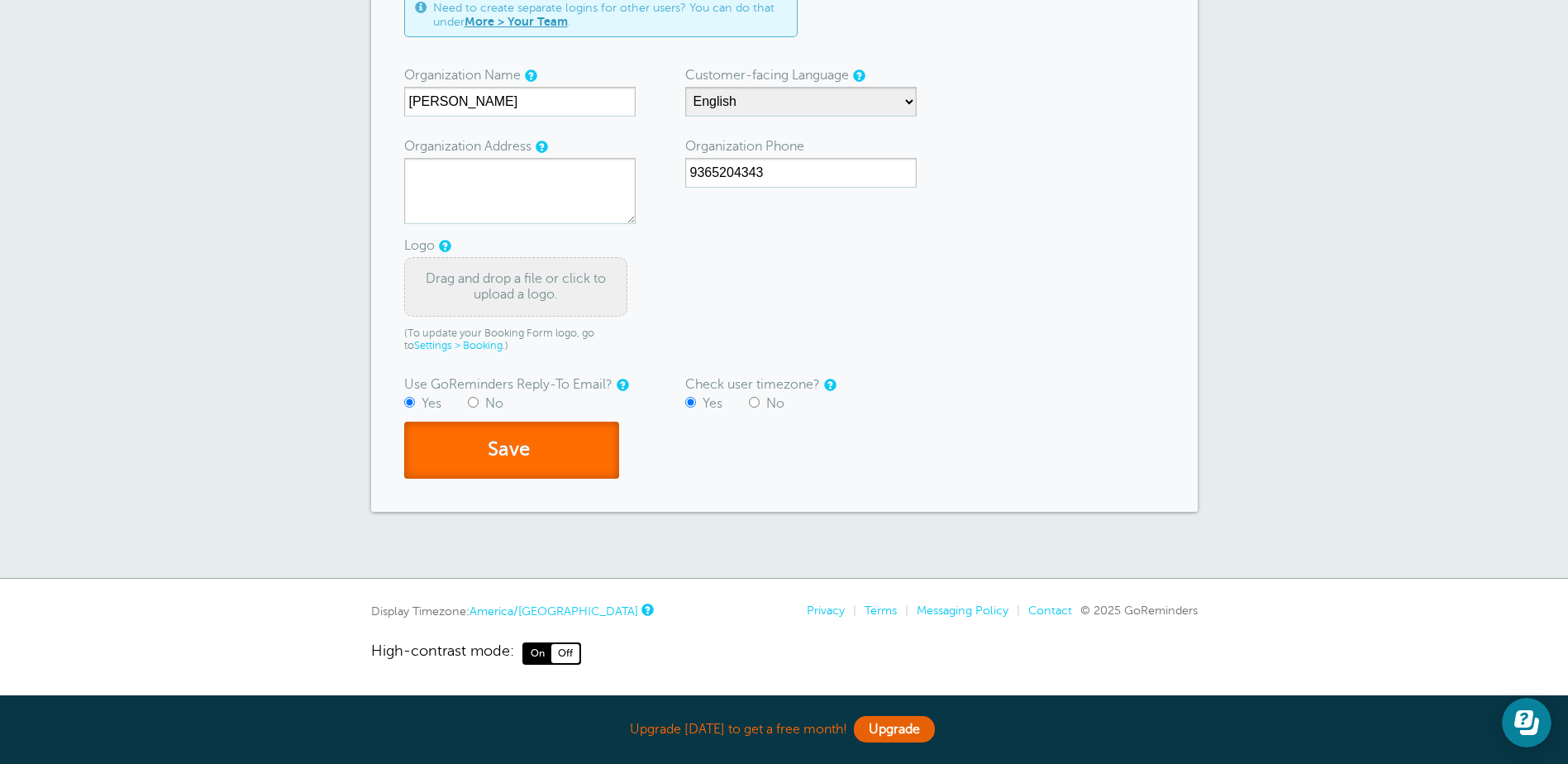
click at [555, 463] on button "Save" at bounding box center [512, 450] width 215 height 57
click at [492, 184] on textarea "Organization Address" at bounding box center [521, 191] width 232 height 66
drag, startPoint x: 520, startPoint y: 185, endPoint x: 380, endPoint y: 182, distance: 140.0
click at [380, 182] on div "Need to create separate logins for other users? You can do that under More > Yo…" at bounding box center [784, 236] width 827 height 552
type textarea "10456 Stonewind Dr"
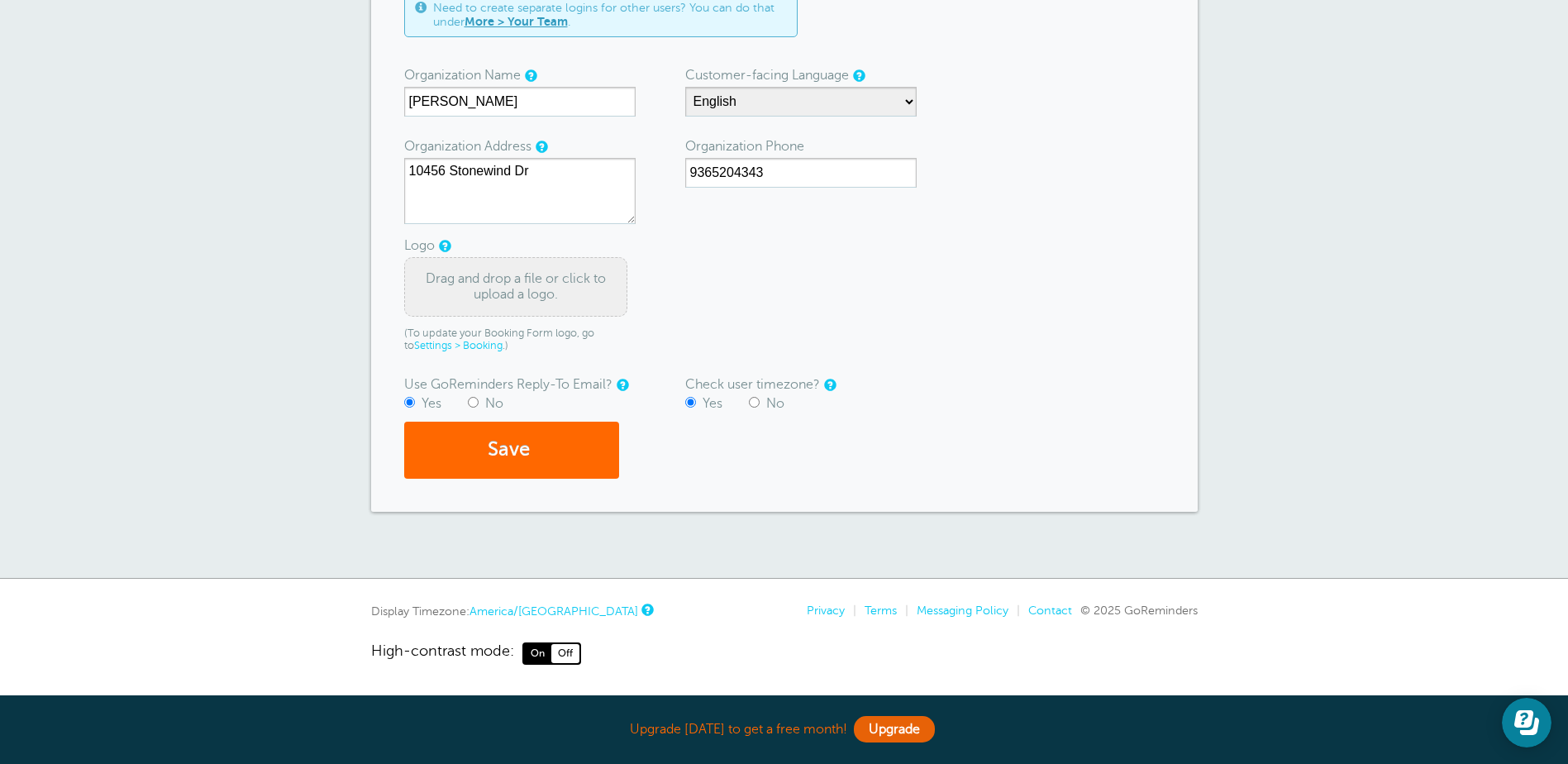
click at [792, 293] on form "Need to create separate logins for other users? You can do that under More > Yo…" at bounding box center [784, 236] width 761 height 485
click at [563, 442] on button "Save" at bounding box center [512, 450] width 215 height 57
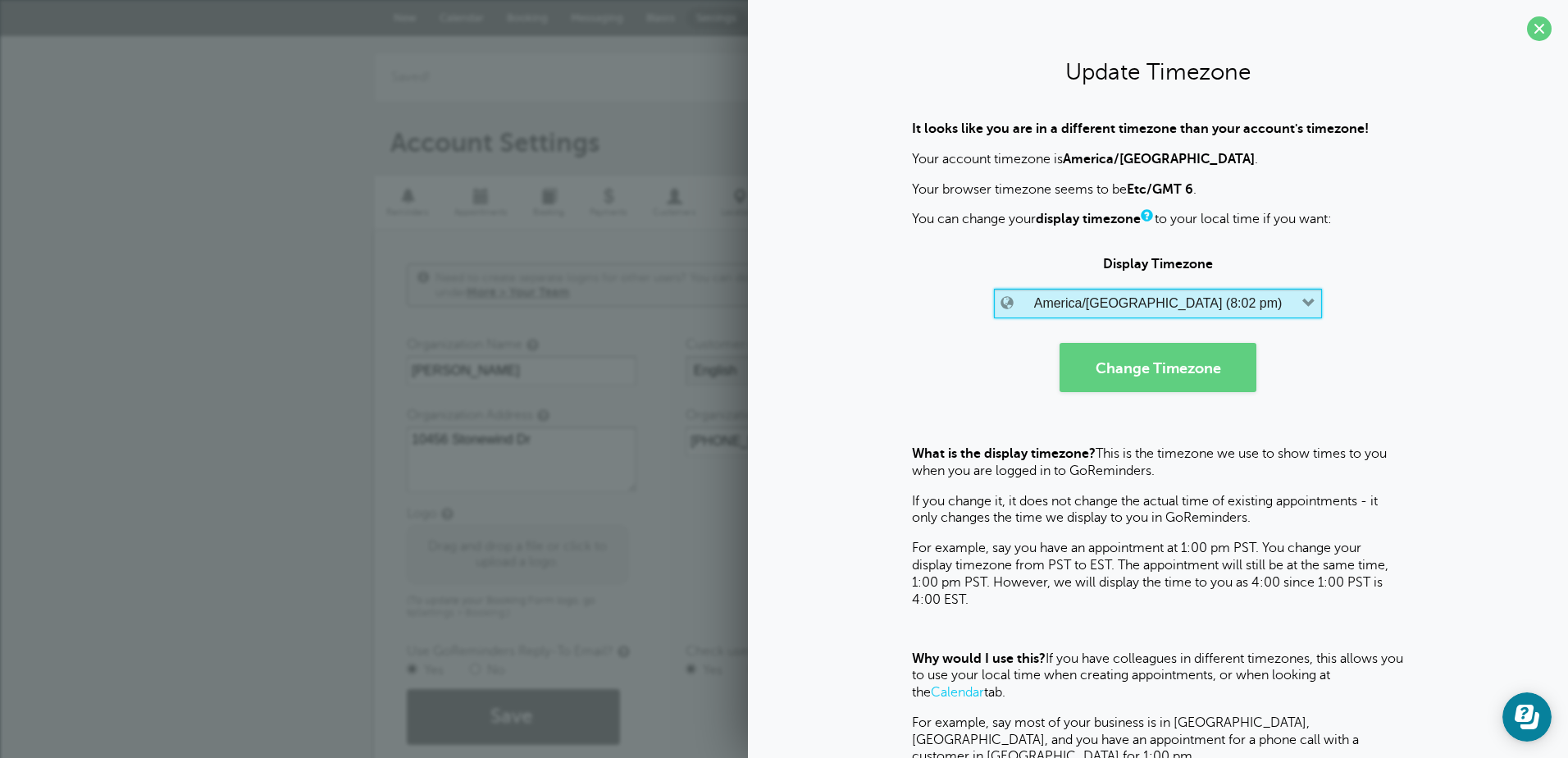
click at [1303, 299] on icon "button" at bounding box center [1309, 303] width 13 height 13
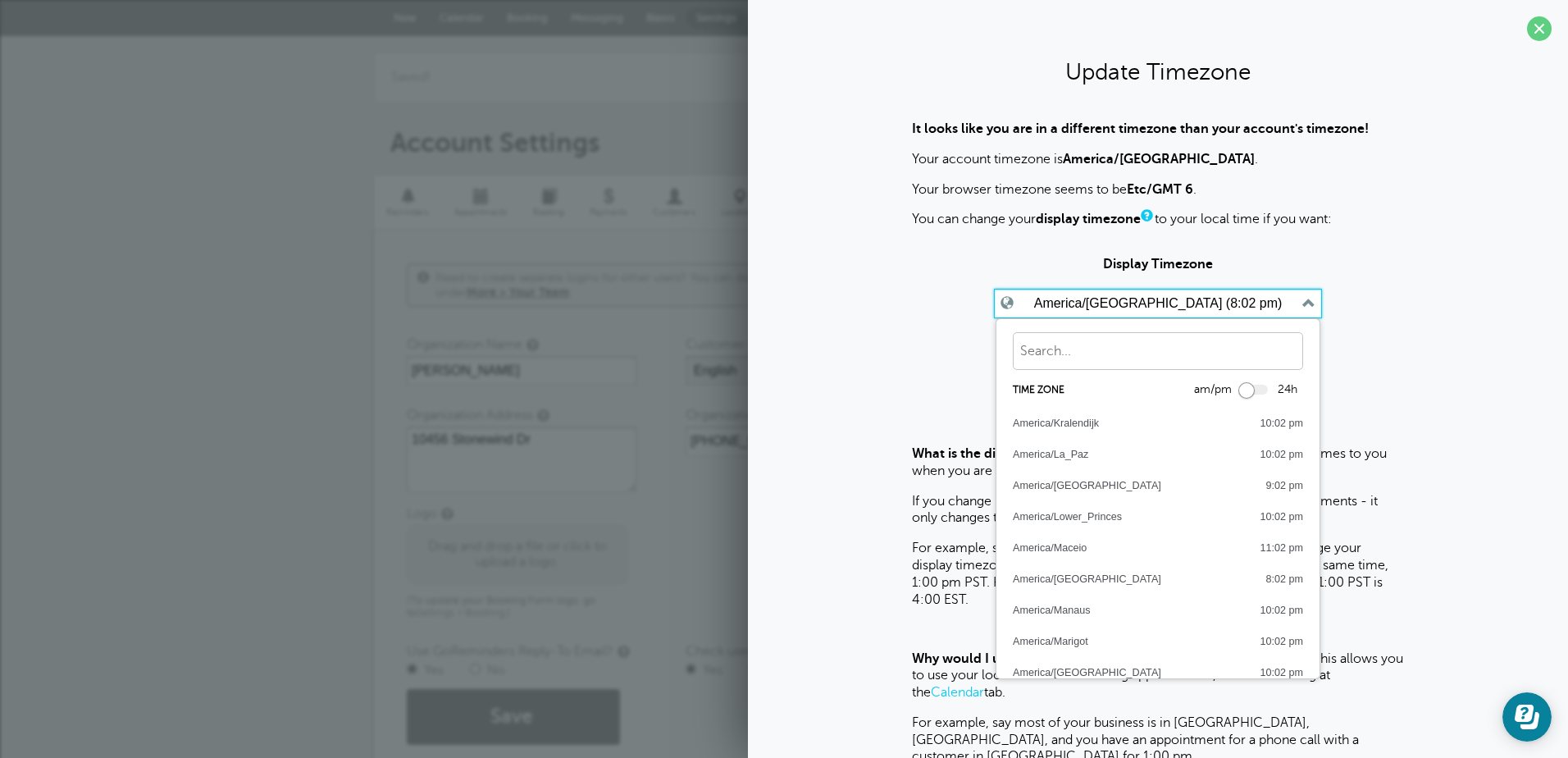
scroll to position [4815, 0]
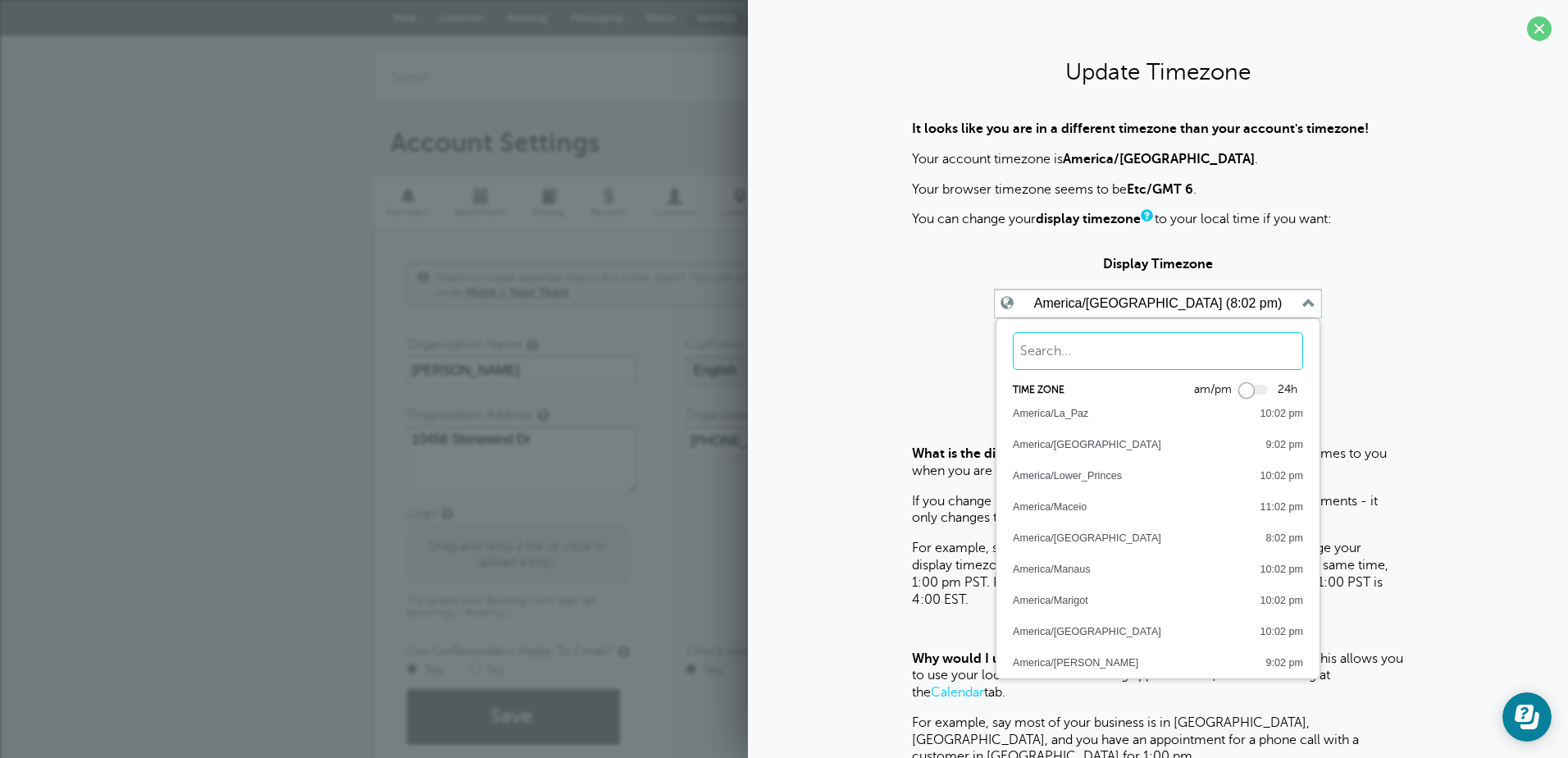
click at [1094, 351] on input "text" at bounding box center [1158, 350] width 290 height 37
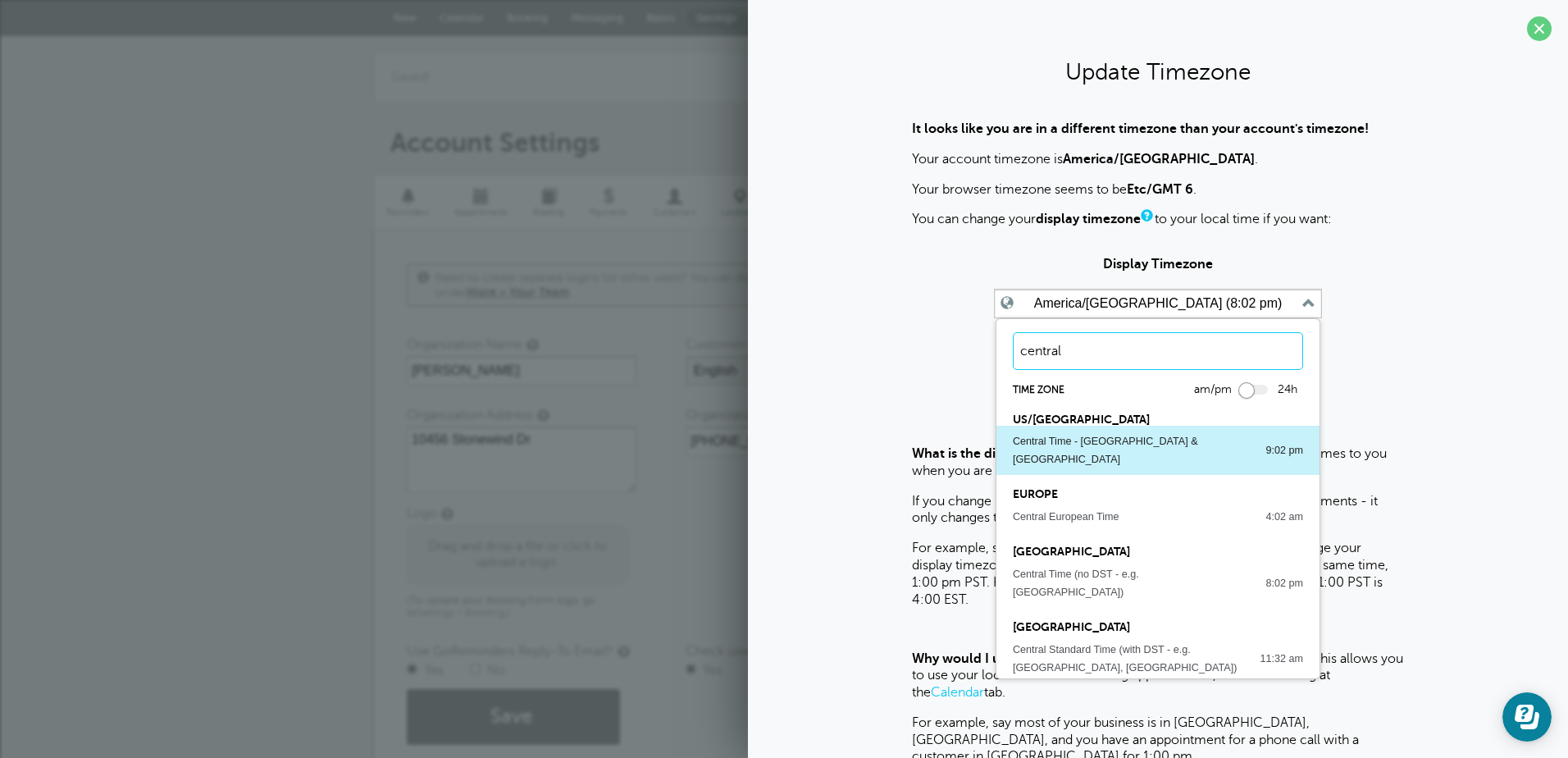
type input "central"
click at [1081, 434] on div "Central Time - US & Canada" at bounding box center [1130, 451] width 236 height 36
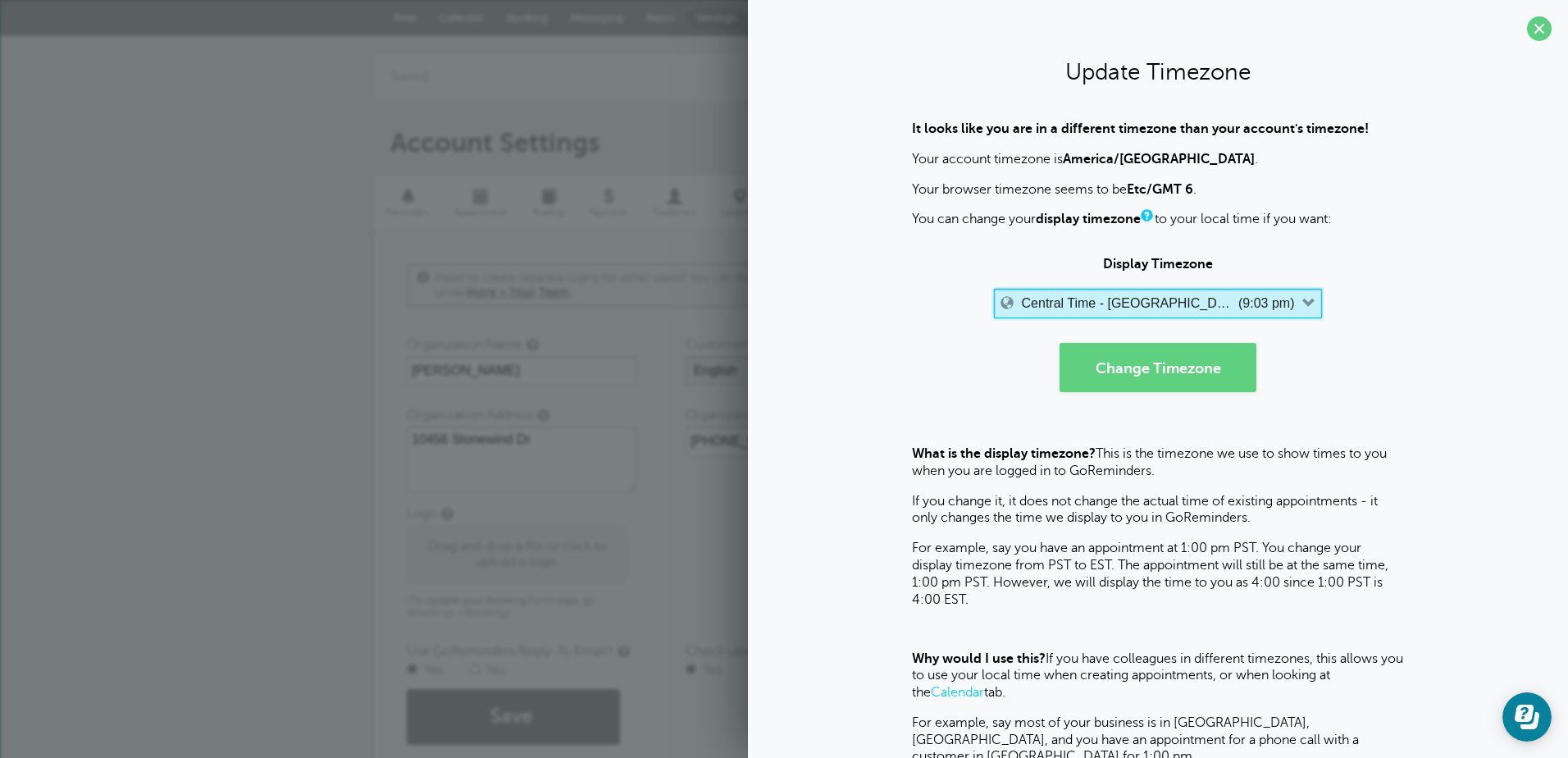
click at [1303, 304] on icon "button" at bounding box center [1309, 303] width 13 height 13
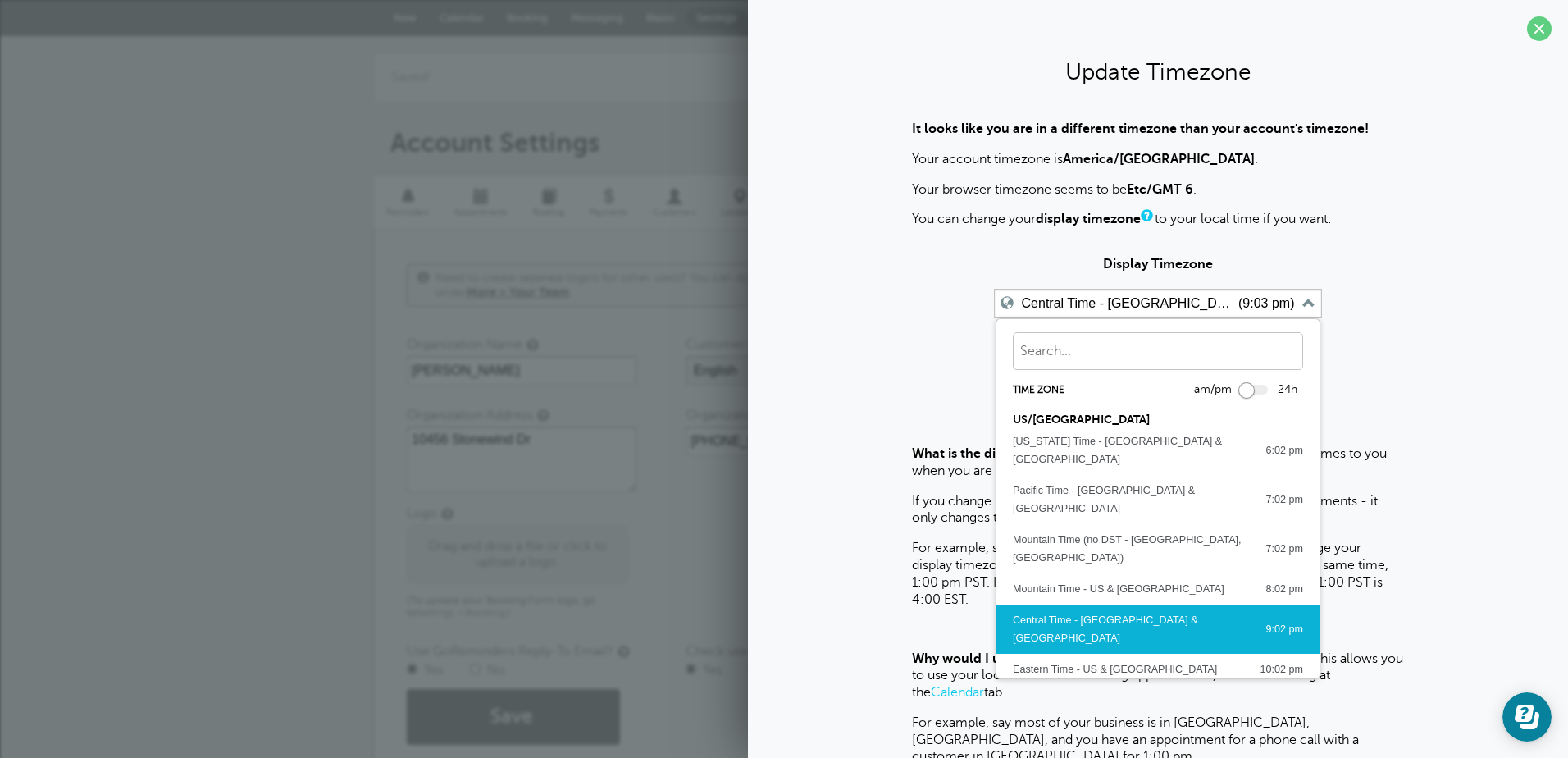
click at [1092, 611] on div "Central Time - US & Canada" at bounding box center [1130, 629] width 236 height 36
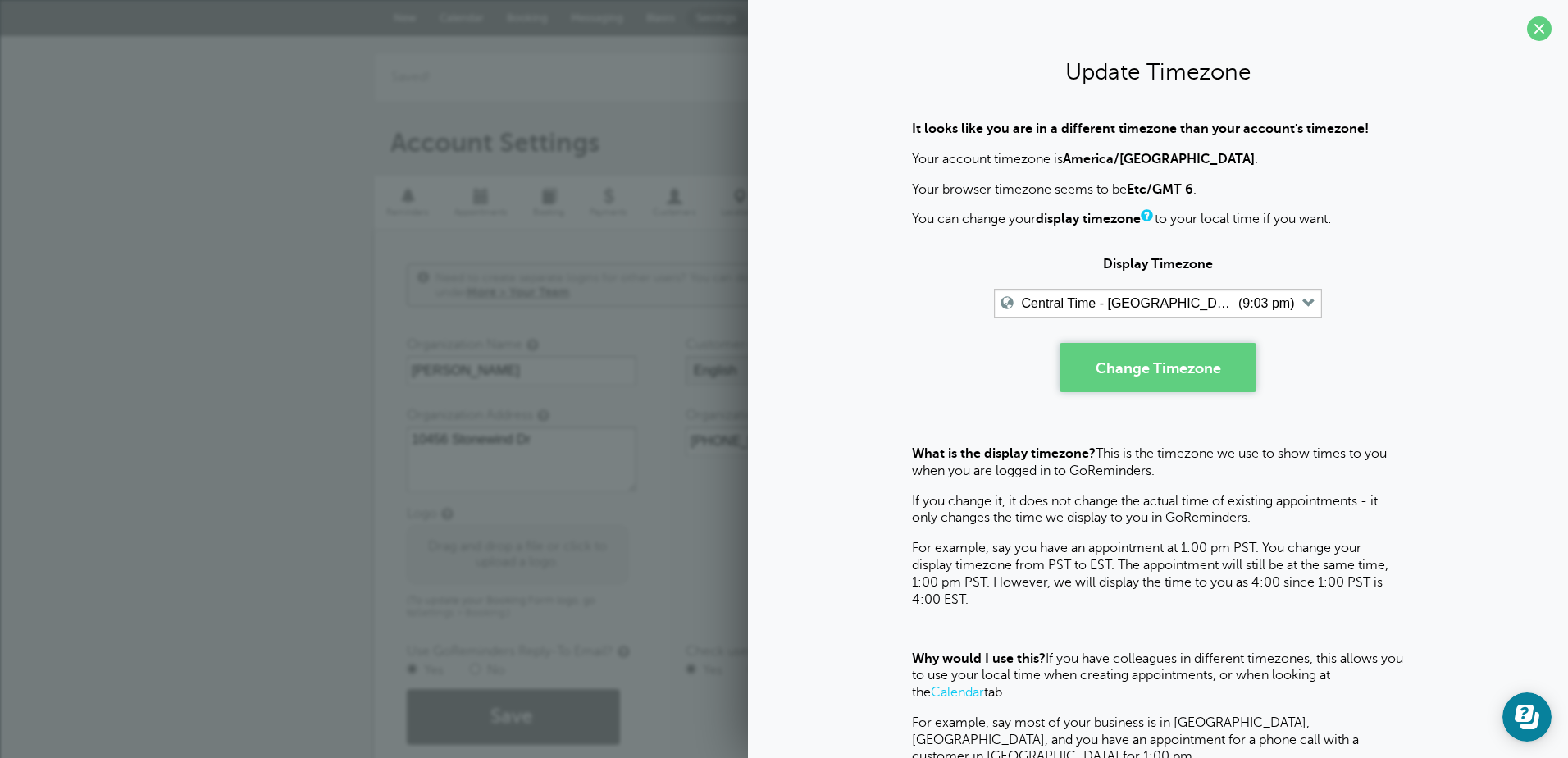
click at [1141, 379] on button "Change Timezone" at bounding box center [1158, 368] width 197 height 49
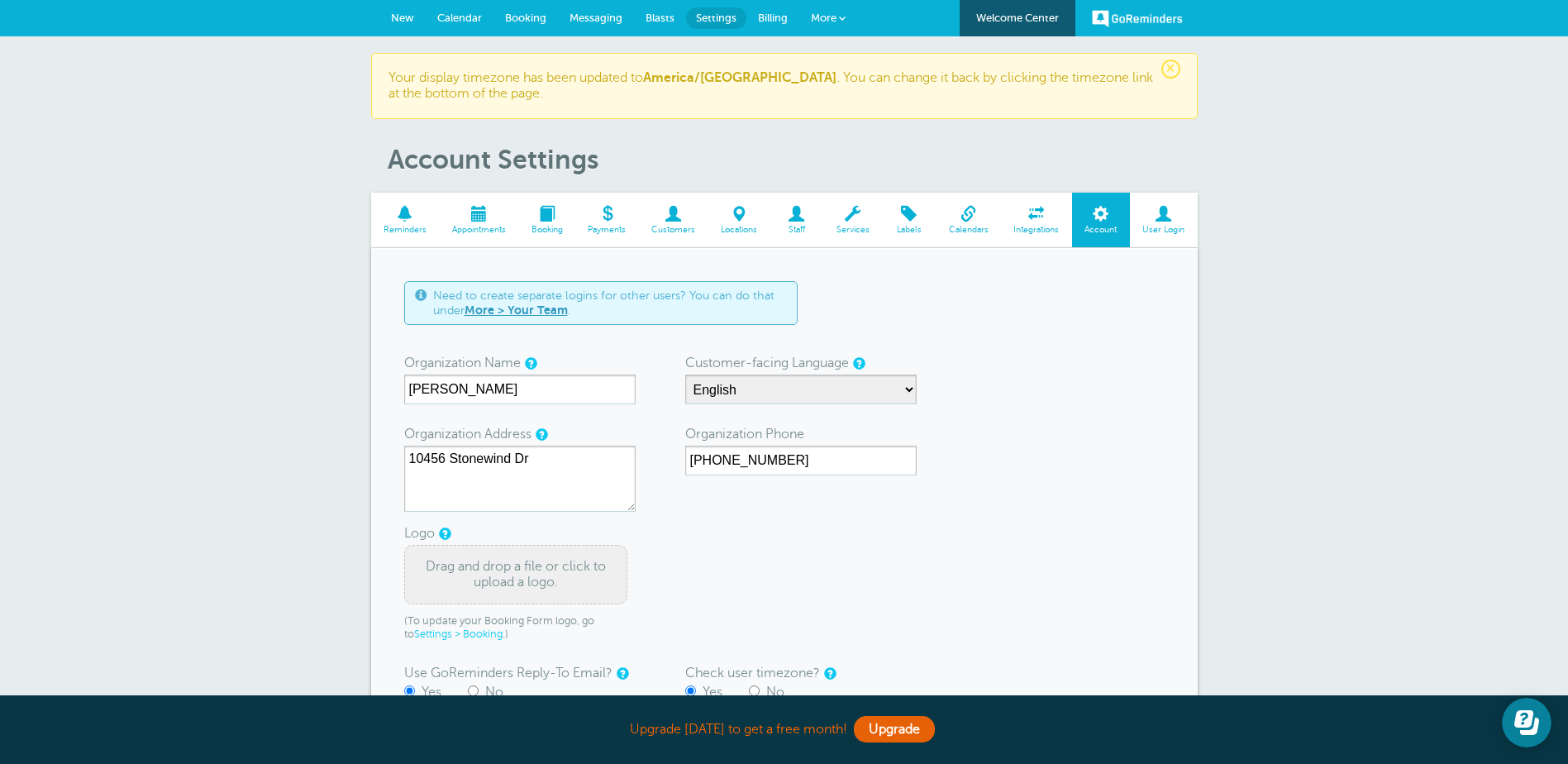
click at [1027, 510] on form "Need to create separate logins for other users? You can do that under More > Yo…" at bounding box center [784, 524] width 761 height 485
click at [397, 217] on span at bounding box center [406, 213] width 69 height 16
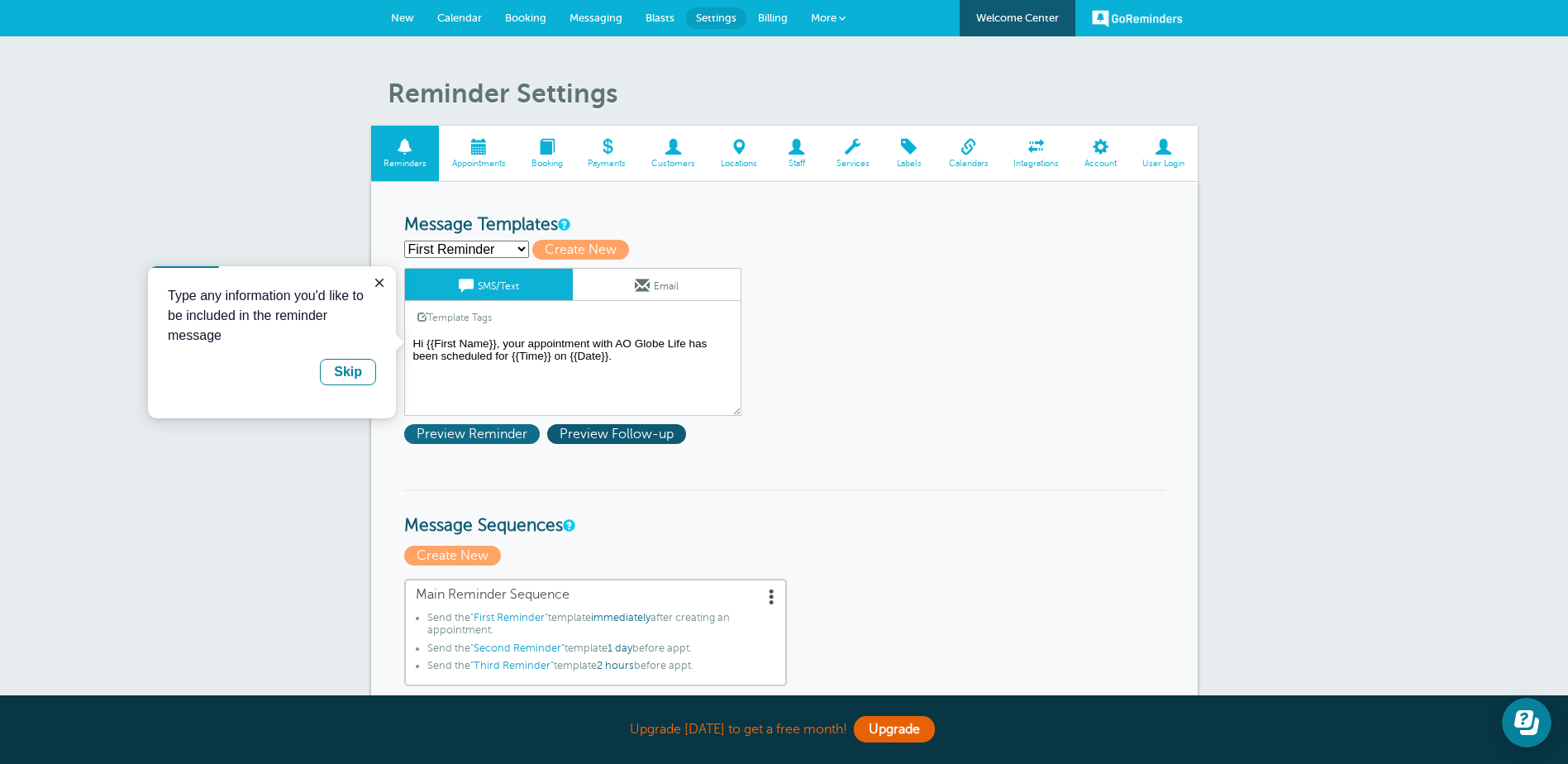
click at [490, 431] on span "Preview Reminder" at bounding box center [472, 434] width 135 height 20
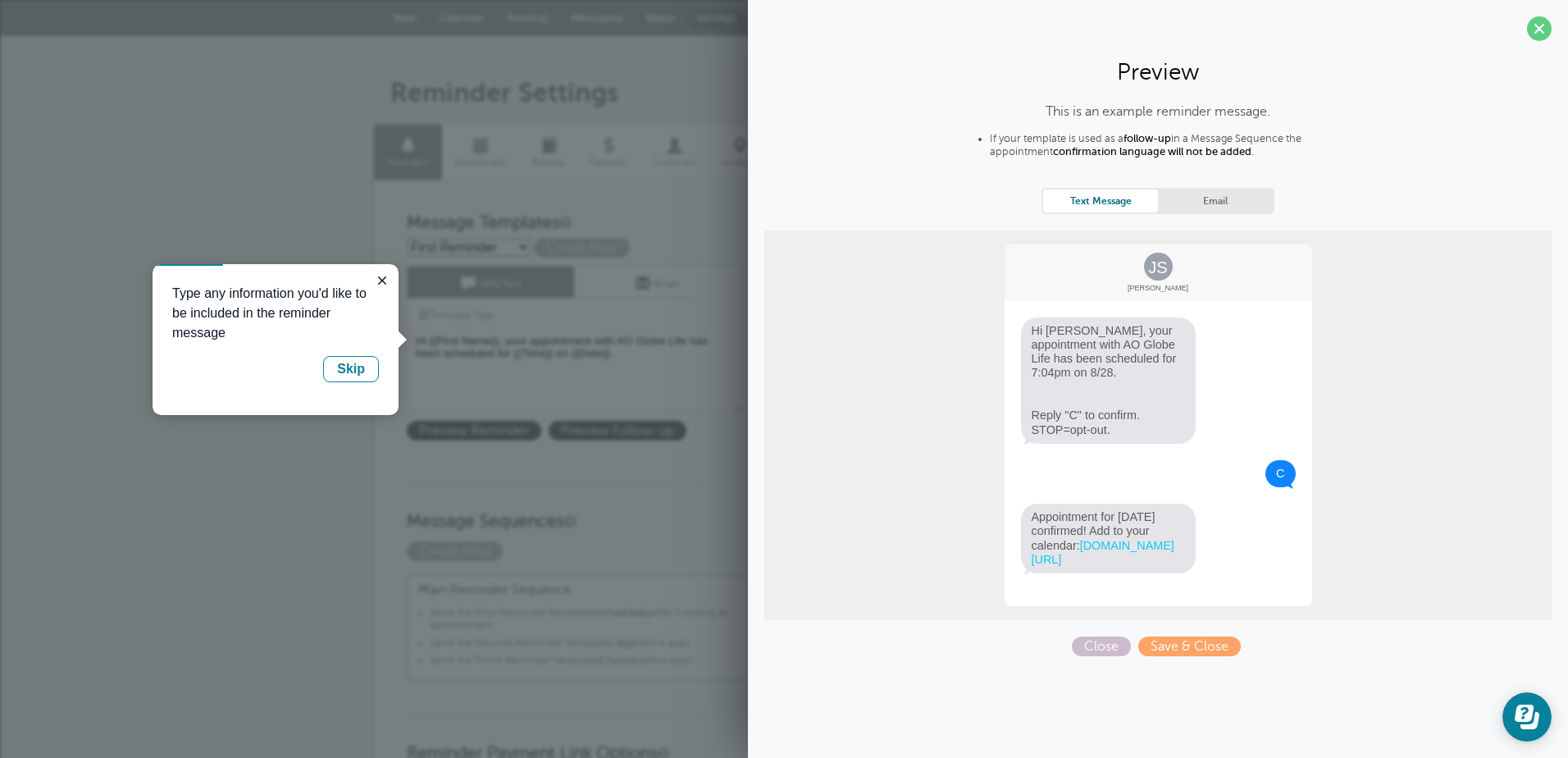
click at [1246, 197] on link "Email" at bounding box center [1215, 201] width 115 height 22
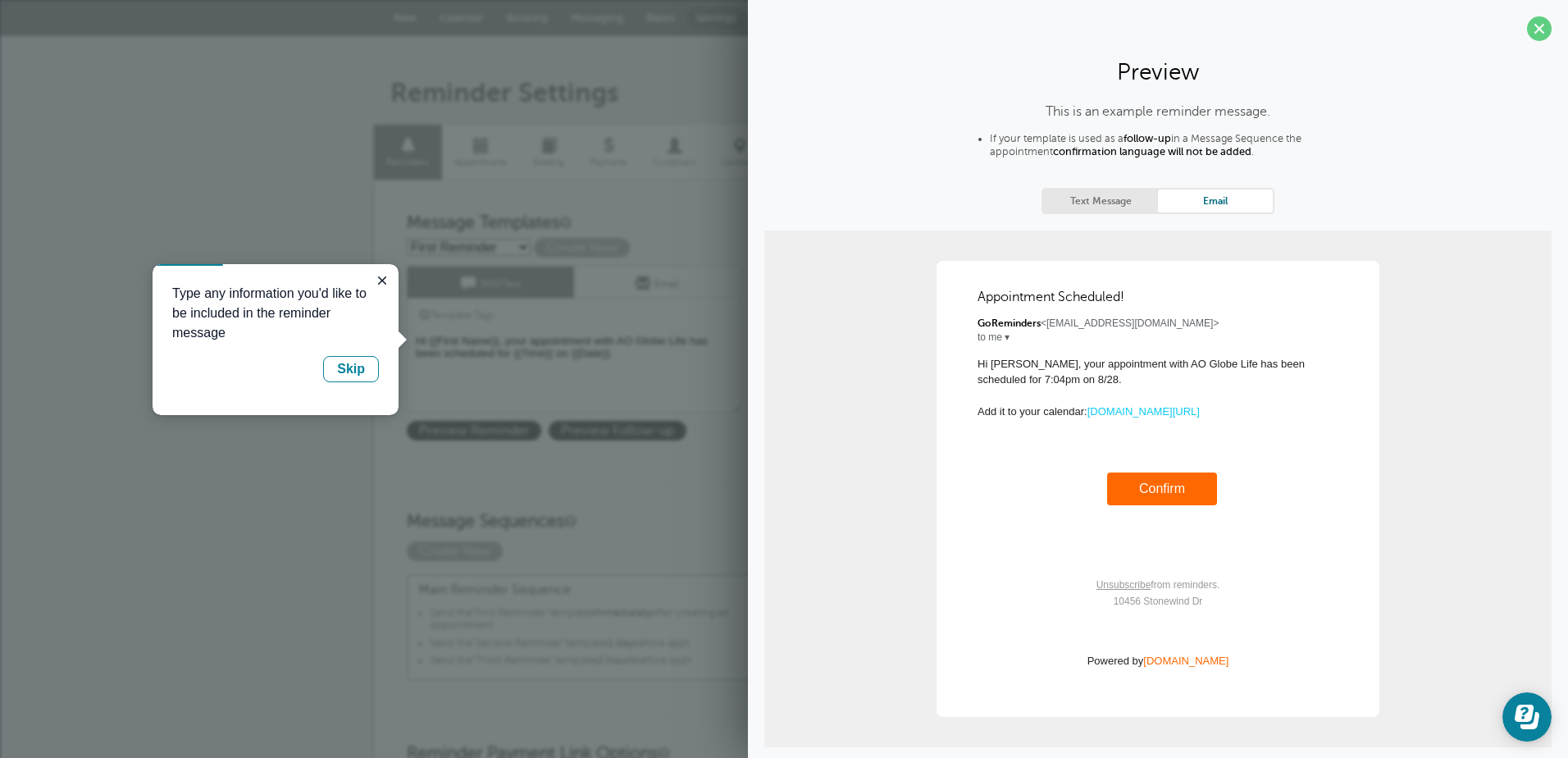
click at [1539, 24] on section "Preview This is an example reminder message. If your template is used as a foll…" at bounding box center [1158, 398] width 820 height 795
click at [1531, 26] on span at bounding box center [1539, 28] width 25 height 25
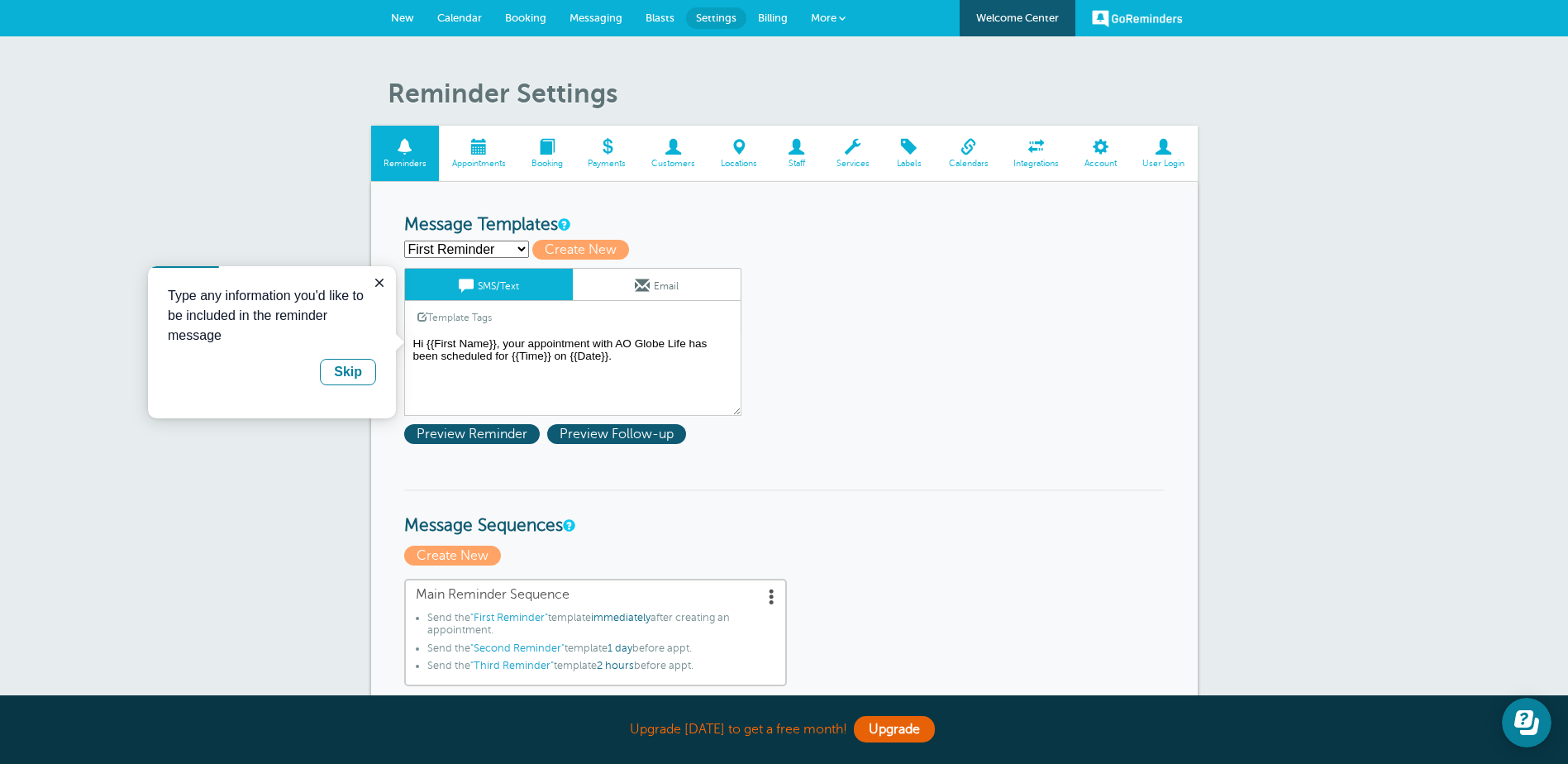
click at [1101, 153] on span at bounding box center [1101, 146] width 58 height 16
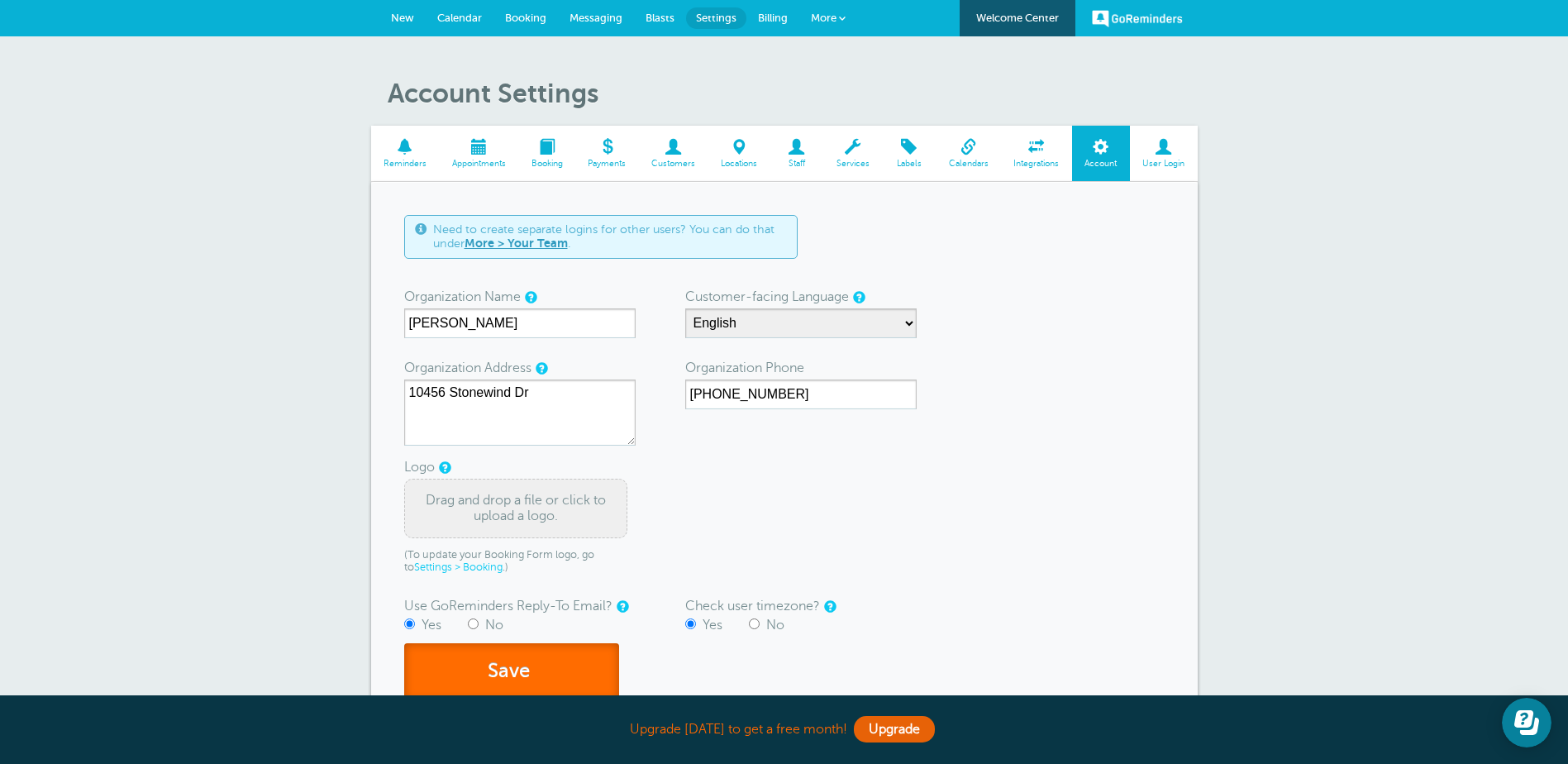
click at [539, 679] on button "Save" at bounding box center [512, 671] width 215 height 57
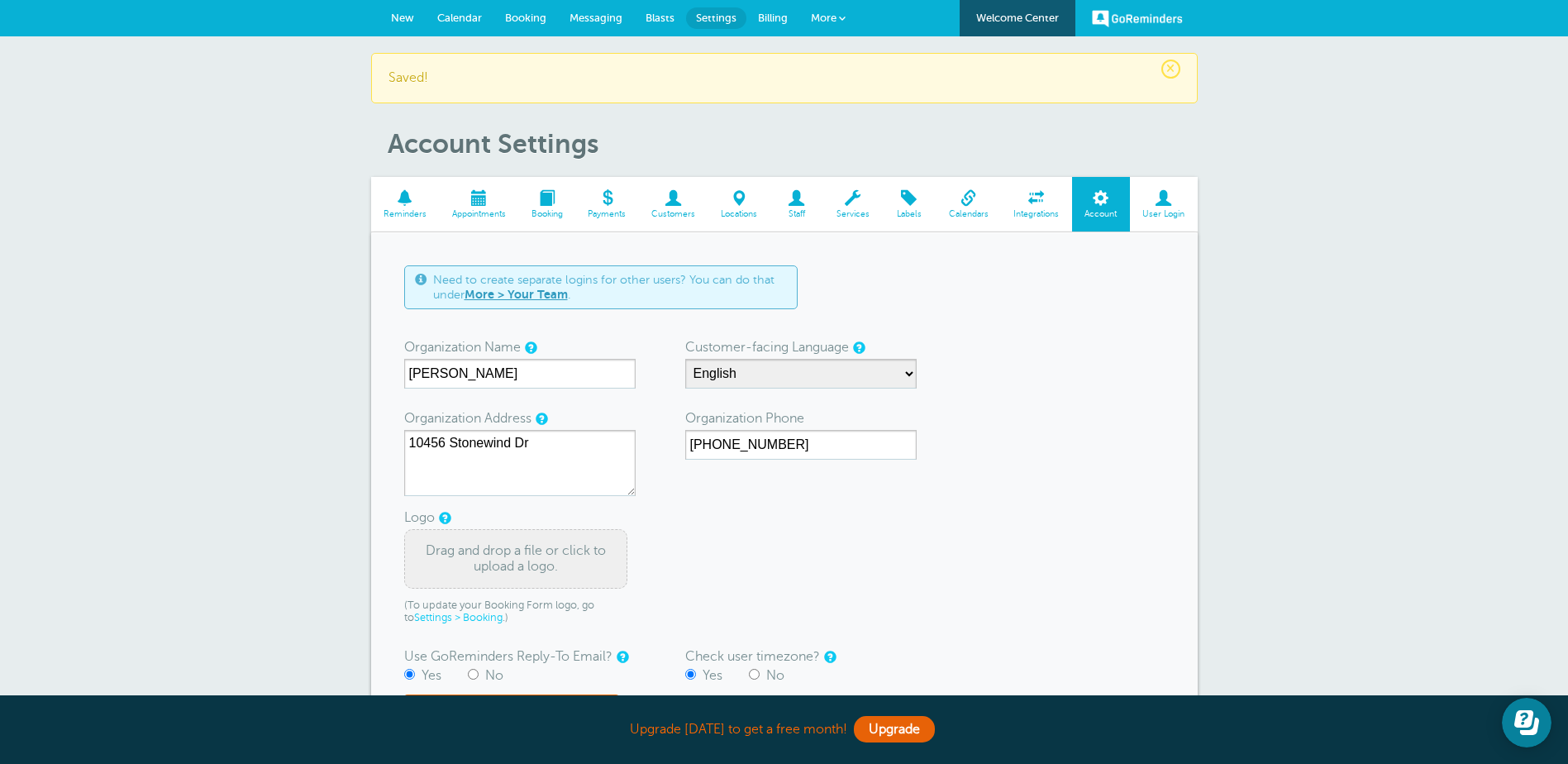
click at [404, 201] on span at bounding box center [406, 198] width 69 height 16
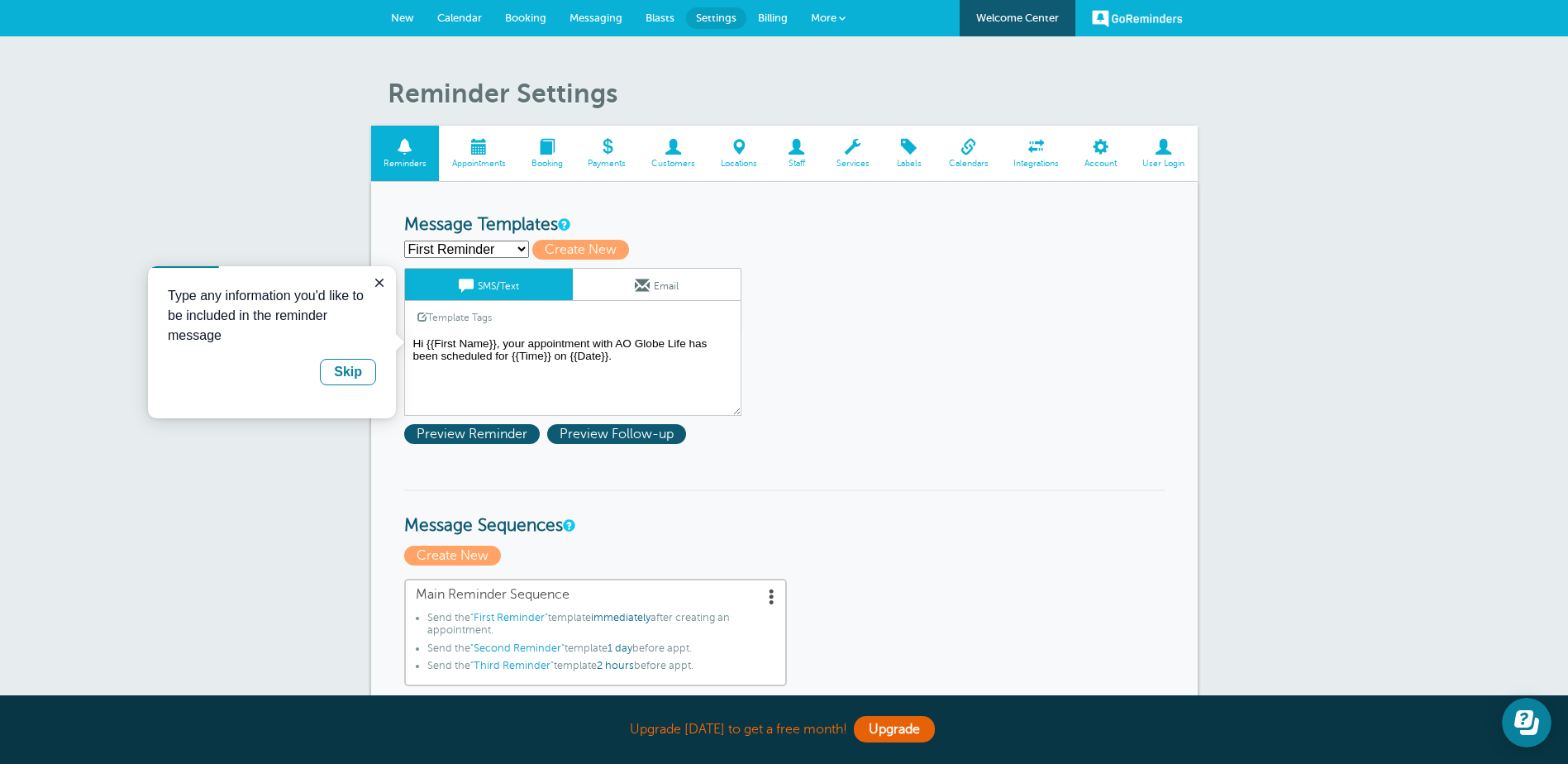
click at [508, 252] on select "First Reminder Second Reminder Third Reminder Create new..." at bounding box center [467, 249] width 125 height 17
click at [576, 256] on span "Create New" at bounding box center [580, 250] width 97 height 20
select select
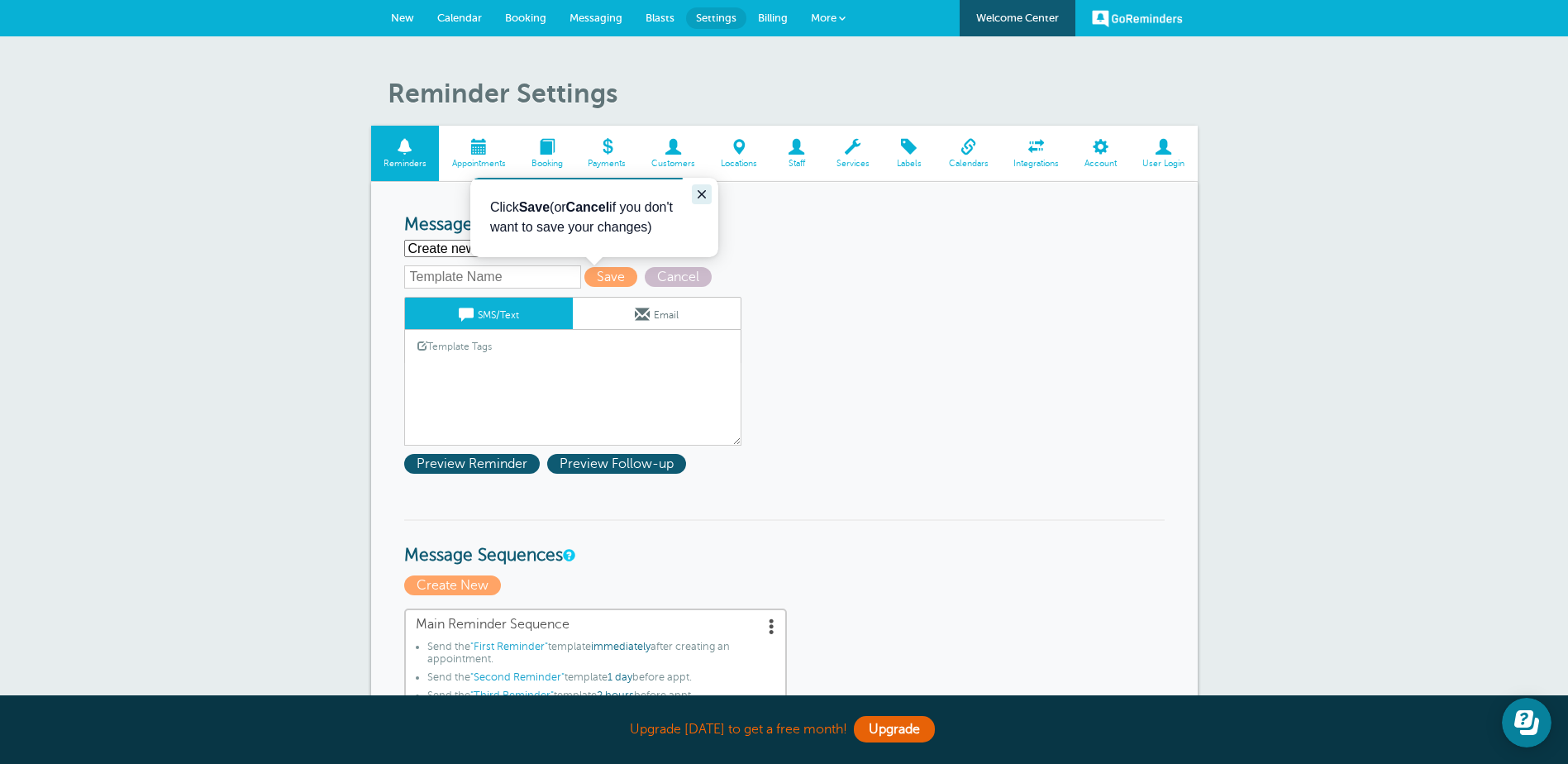
click at [696, 190] on icon "Close guide" at bounding box center [702, 194] width 13 height 13
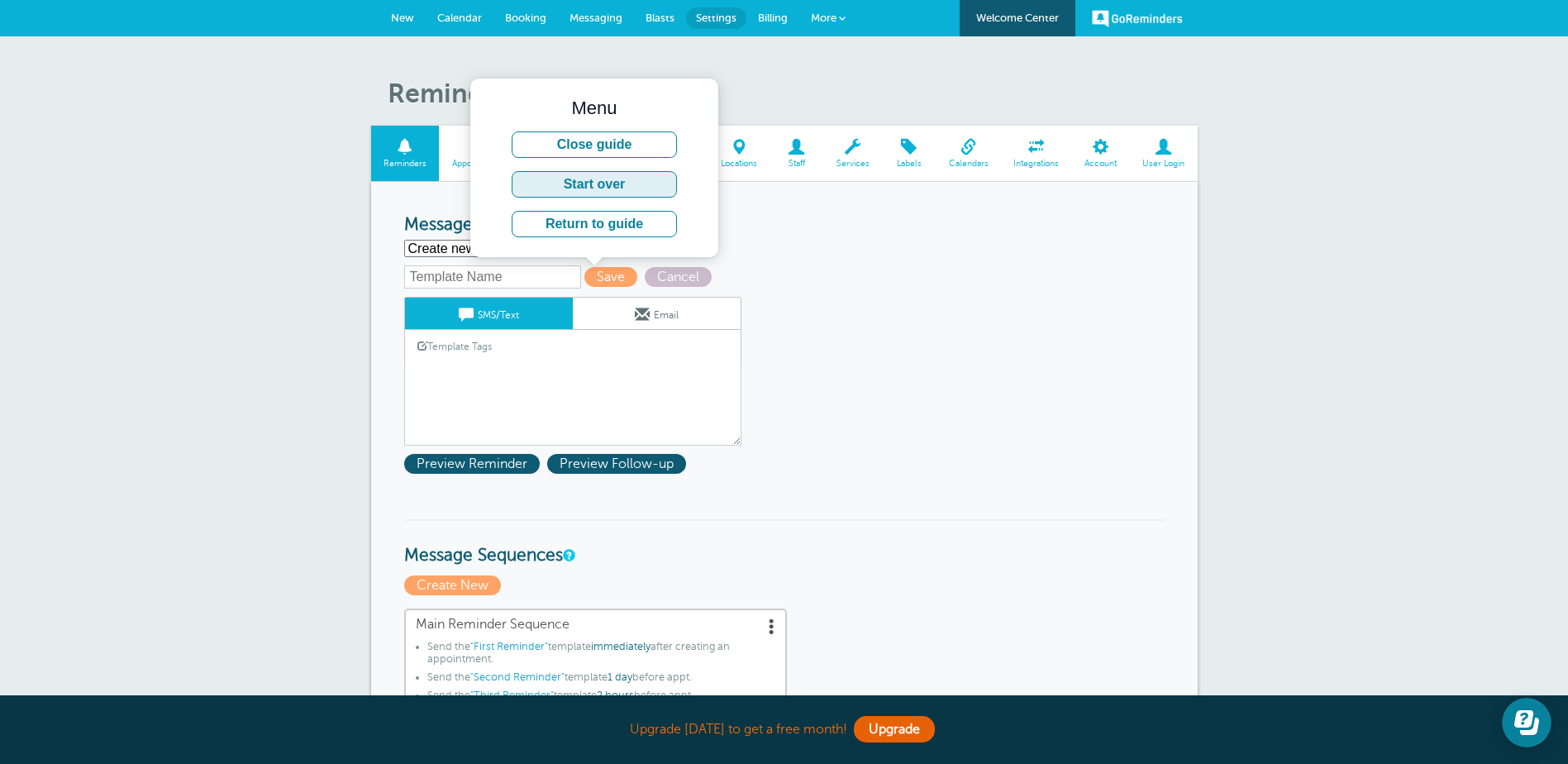
click at [626, 191] on button "Start over" at bounding box center [594, 184] width 166 height 27
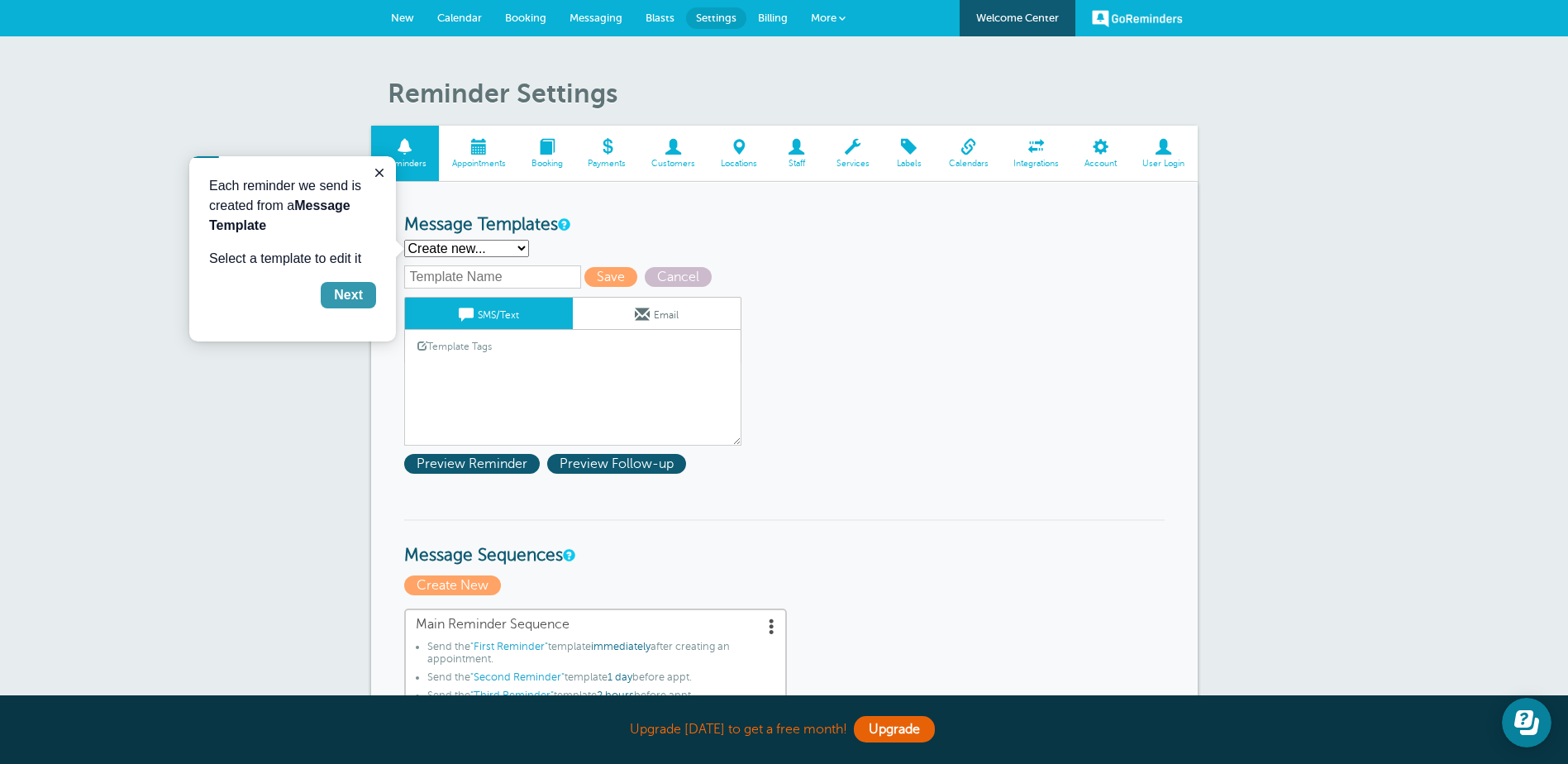
click at [337, 299] on div "Next" at bounding box center [348, 295] width 29 height 20
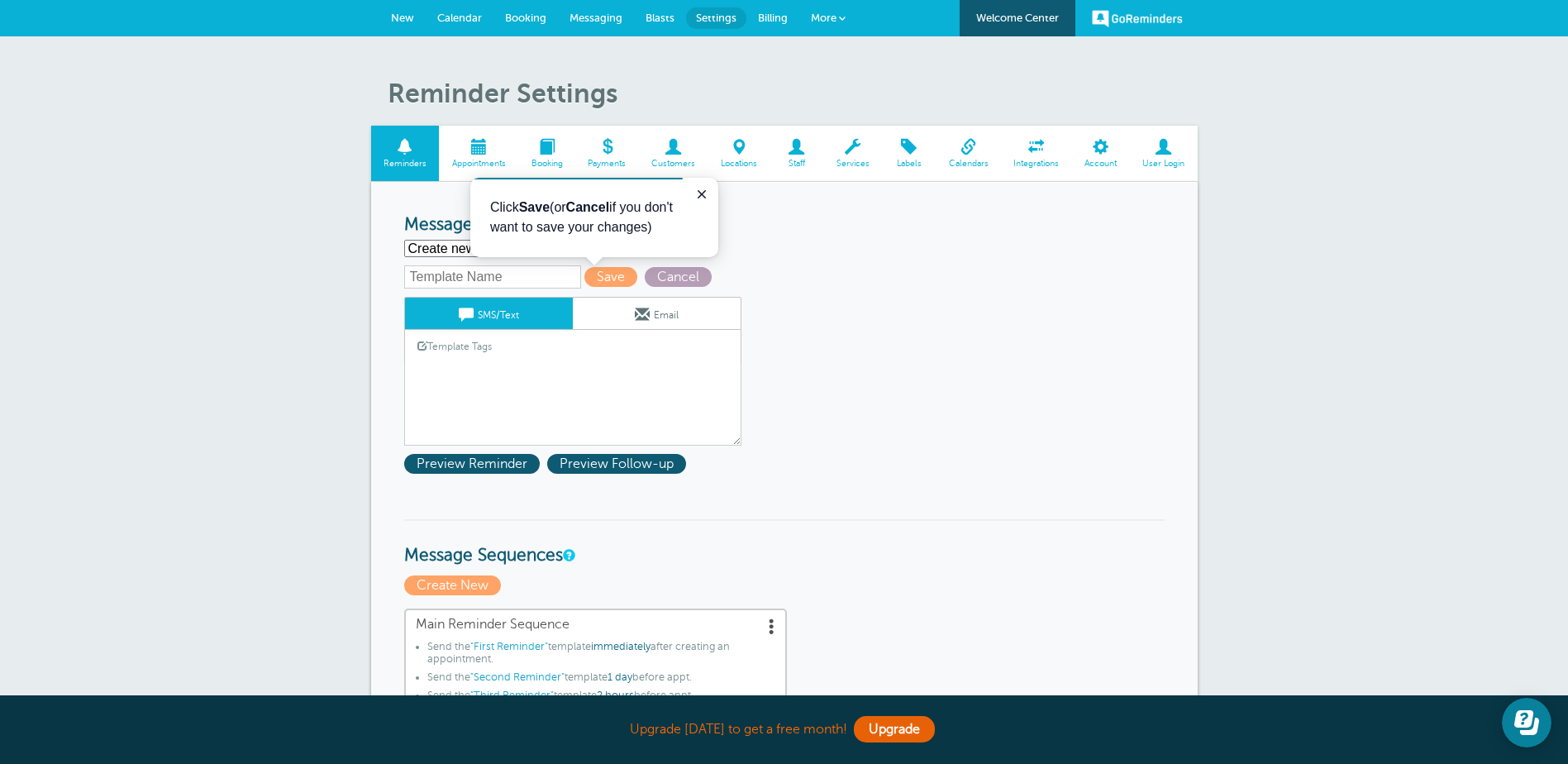
click at [676, 285] on span "Cancel" at bounding box center [678, 277] width 67 height 20
select select "160418"
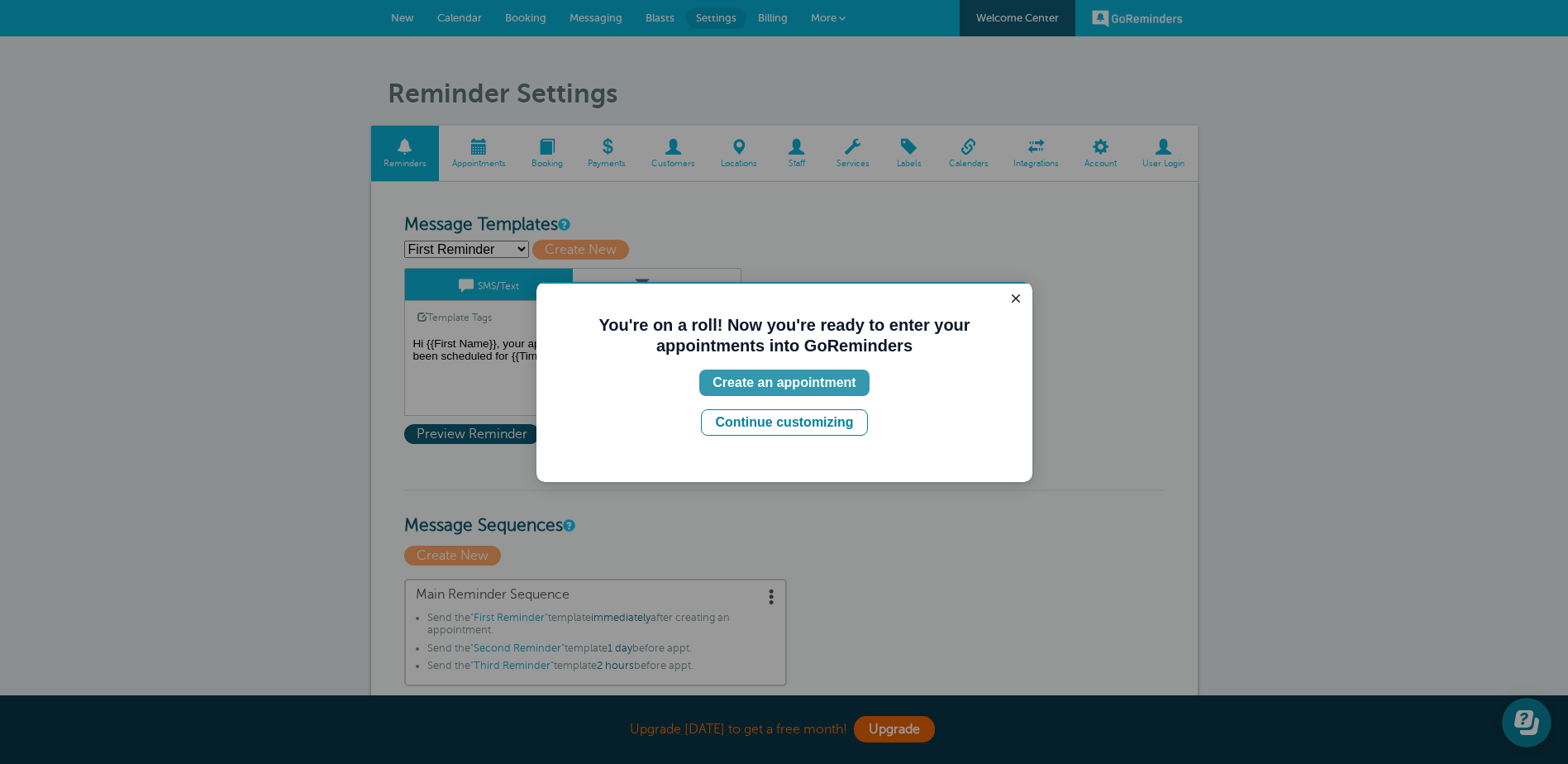
click at [785, 385] on div "Create an appointment" at bounding box center [784, 382] width 143 height 20
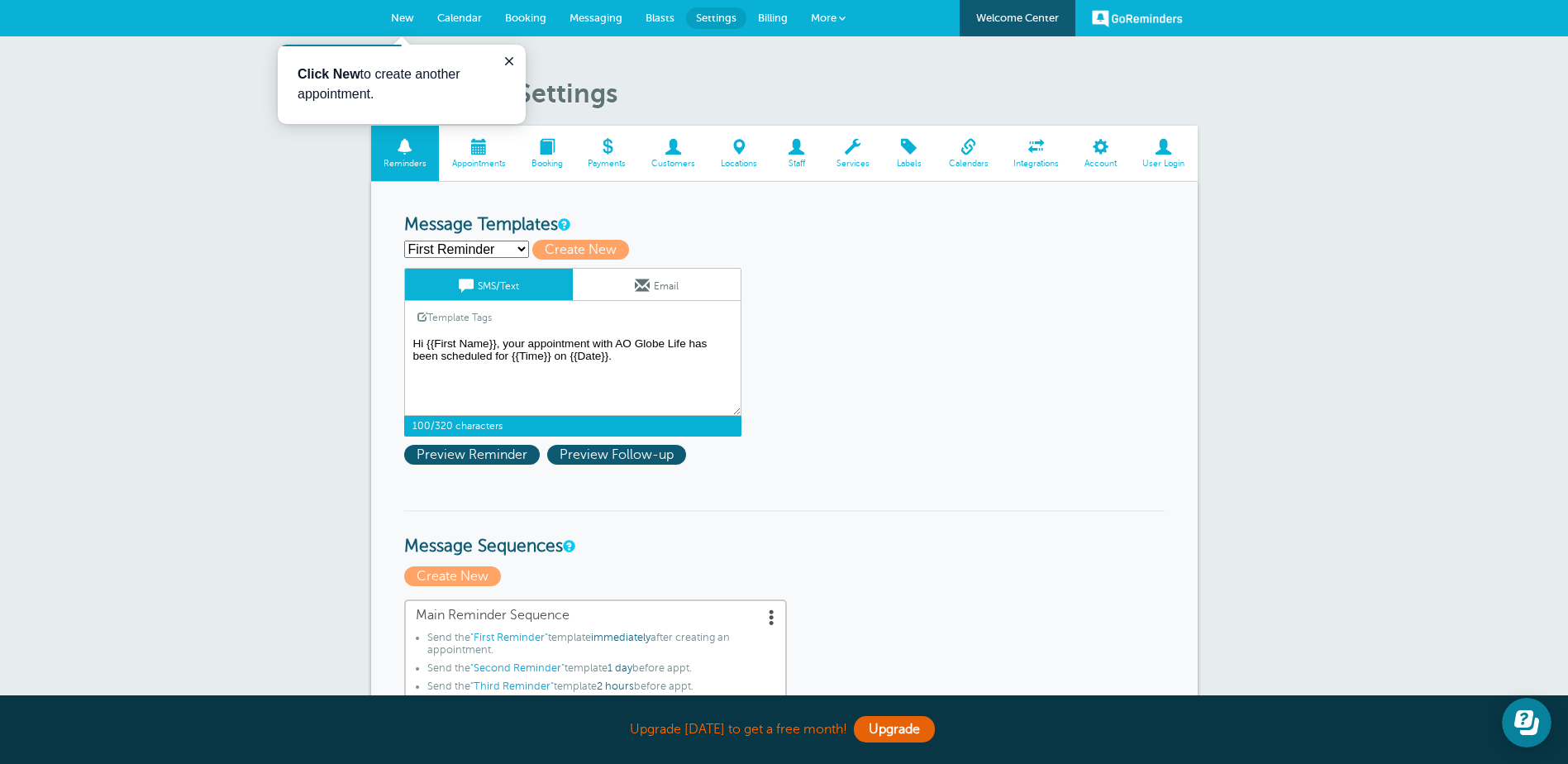
drag, startPoint x: 688, startPoint y: 343, endPoint x: 617, endPoint y: 341, distance: 71.0
click at [617, 341] on textarea "Hi {{First Name}}, your appointment with AO Globe Life has been scheduled for {…" at bounding box center [573, 374] width 338 height 83
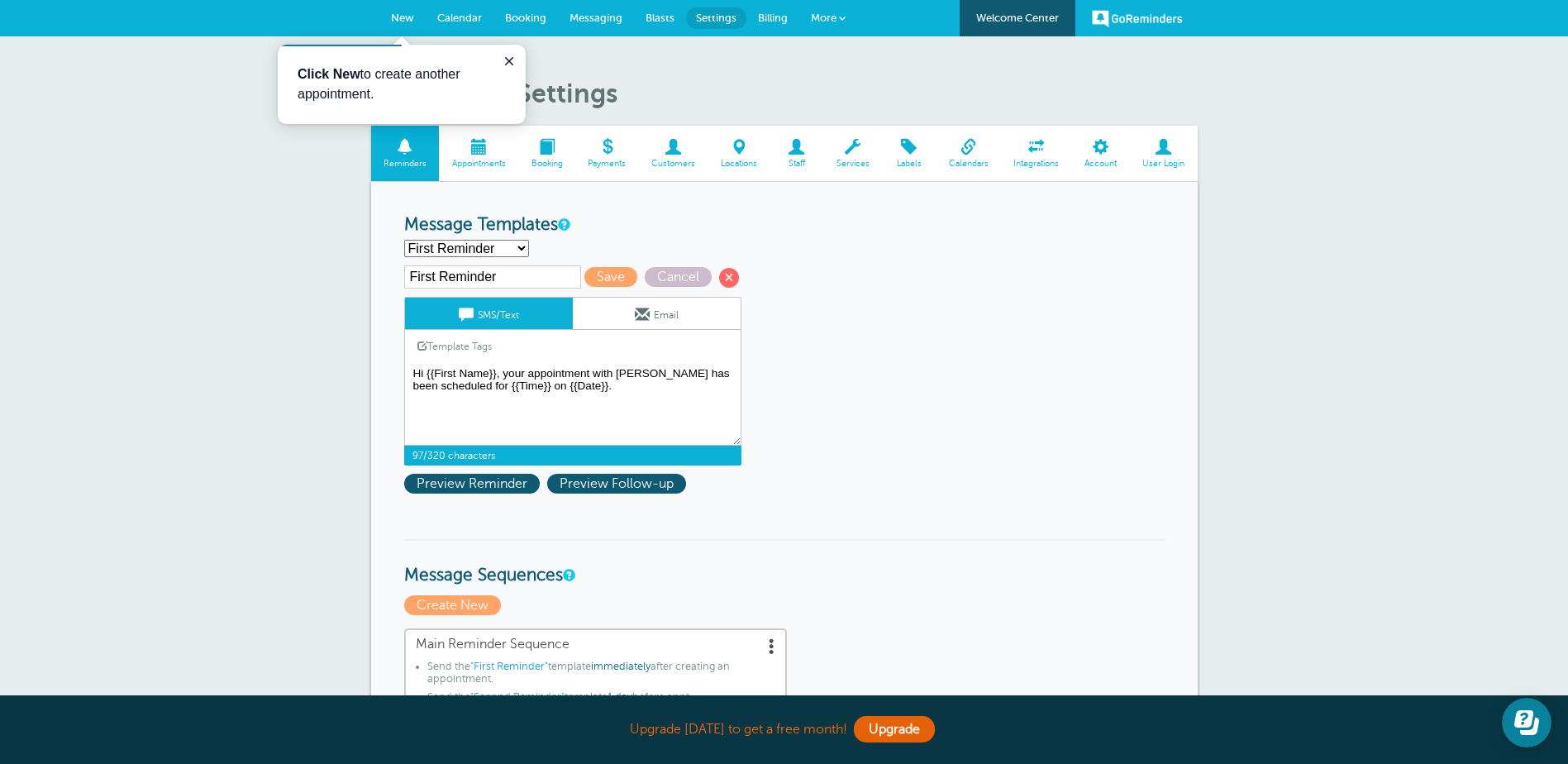
type textarea "Hi {{First Name}}, your appointment with [PERSON_NAME] has been scheduled for {…"
click at [609, 274] on span "Save" at bounding box center [612, 277] width 53 height 20
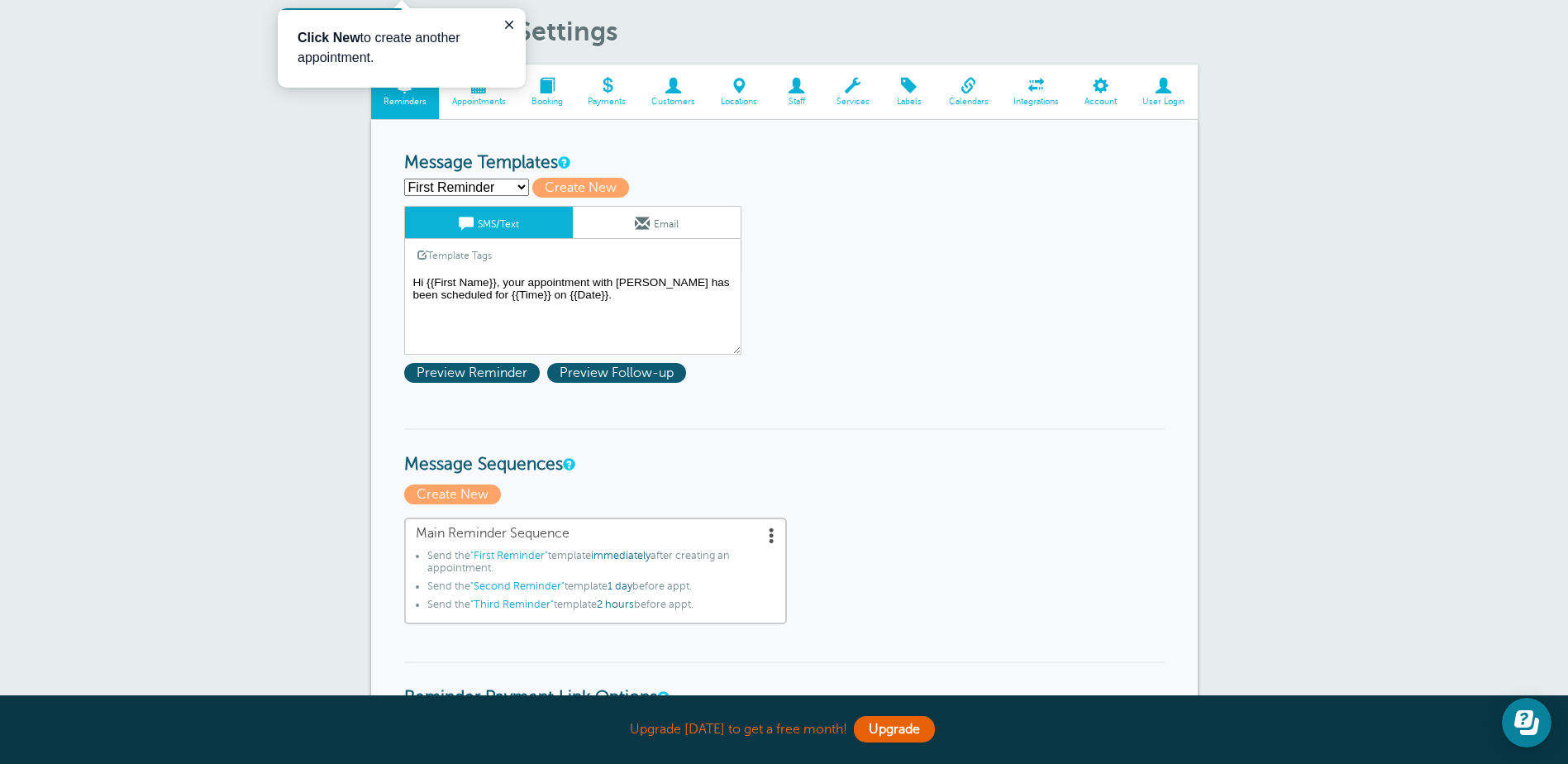
scroll to position [83, 0]
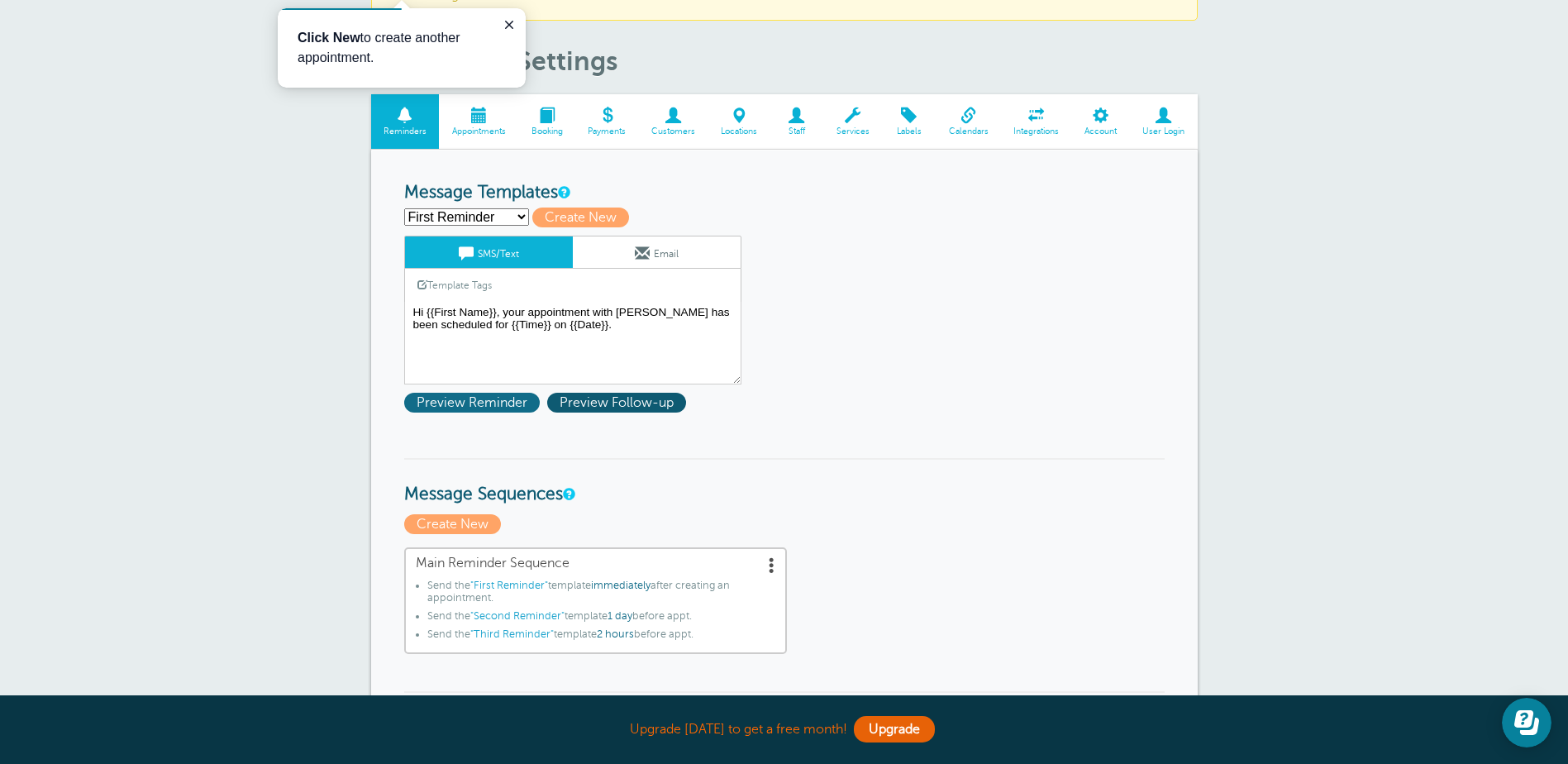
click at [514, 402] on span "Preview Reminder" at bounding box center [472, 403] width 135 height 20
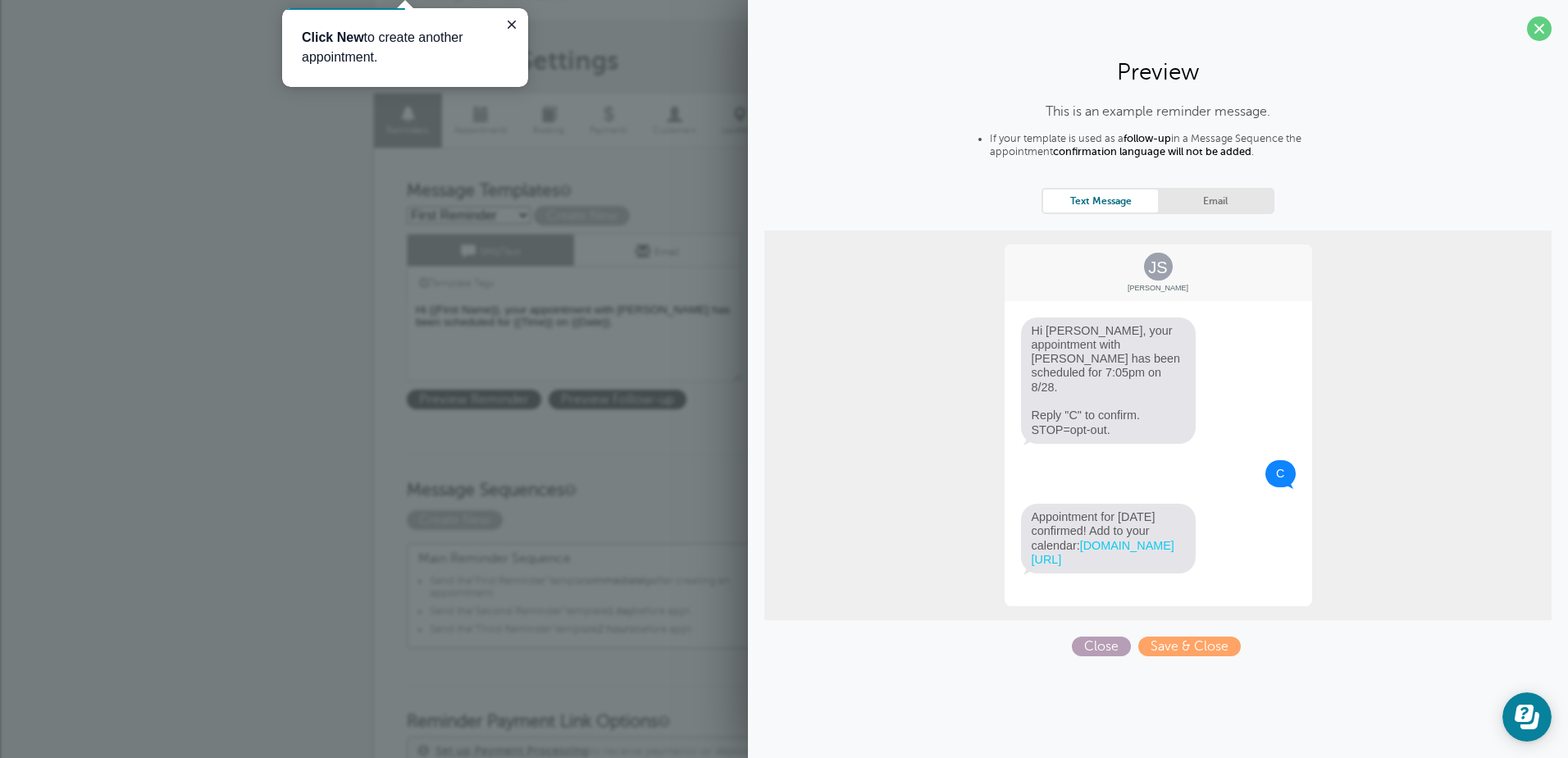
click at [1095, 643] on span "Close" at bounding box center [1101, 647] width 59 height 20
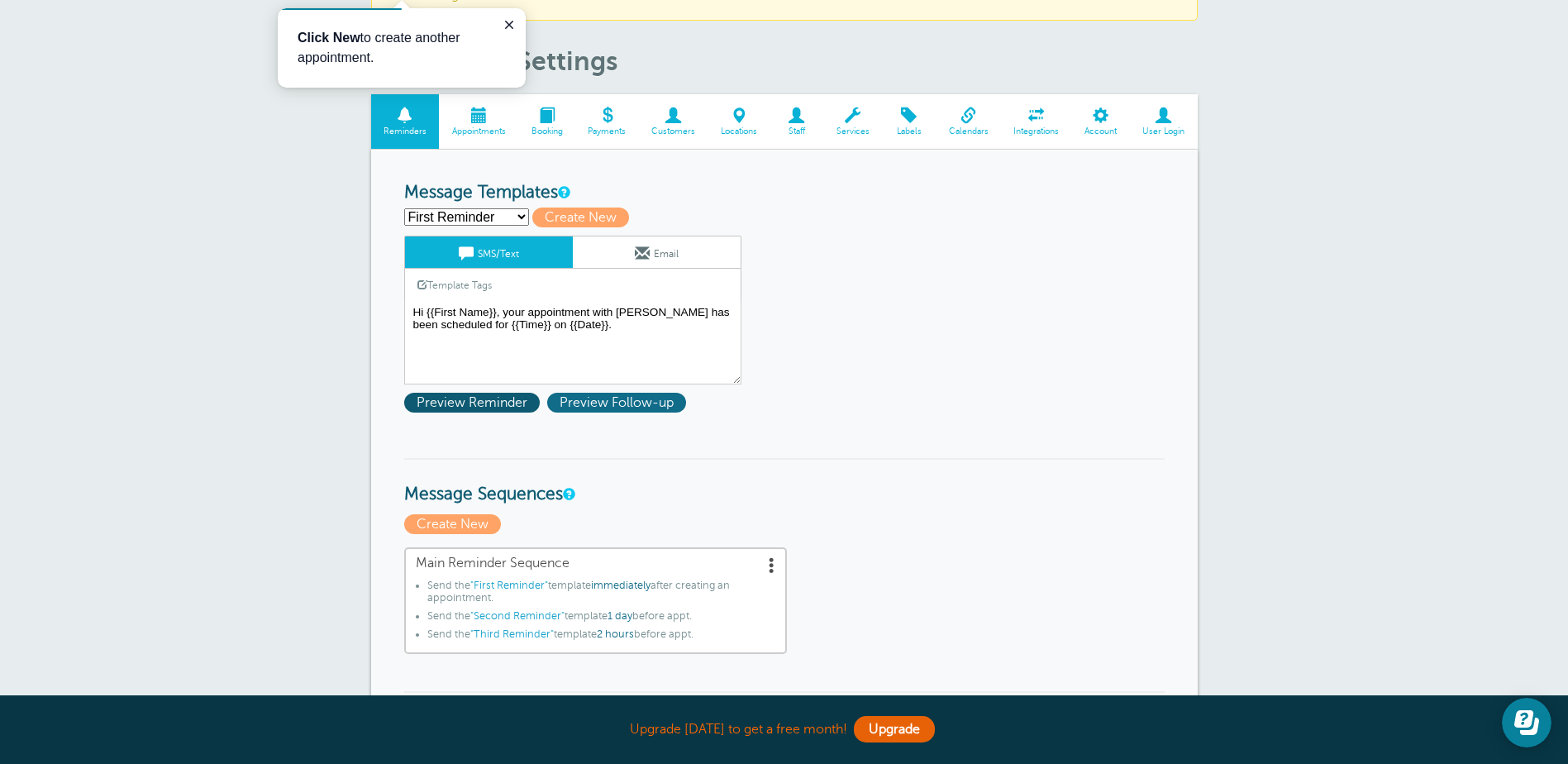
click at [637, 393] on span "Preview Follow-up" at bounding box center [616, 403] width 139 height 20
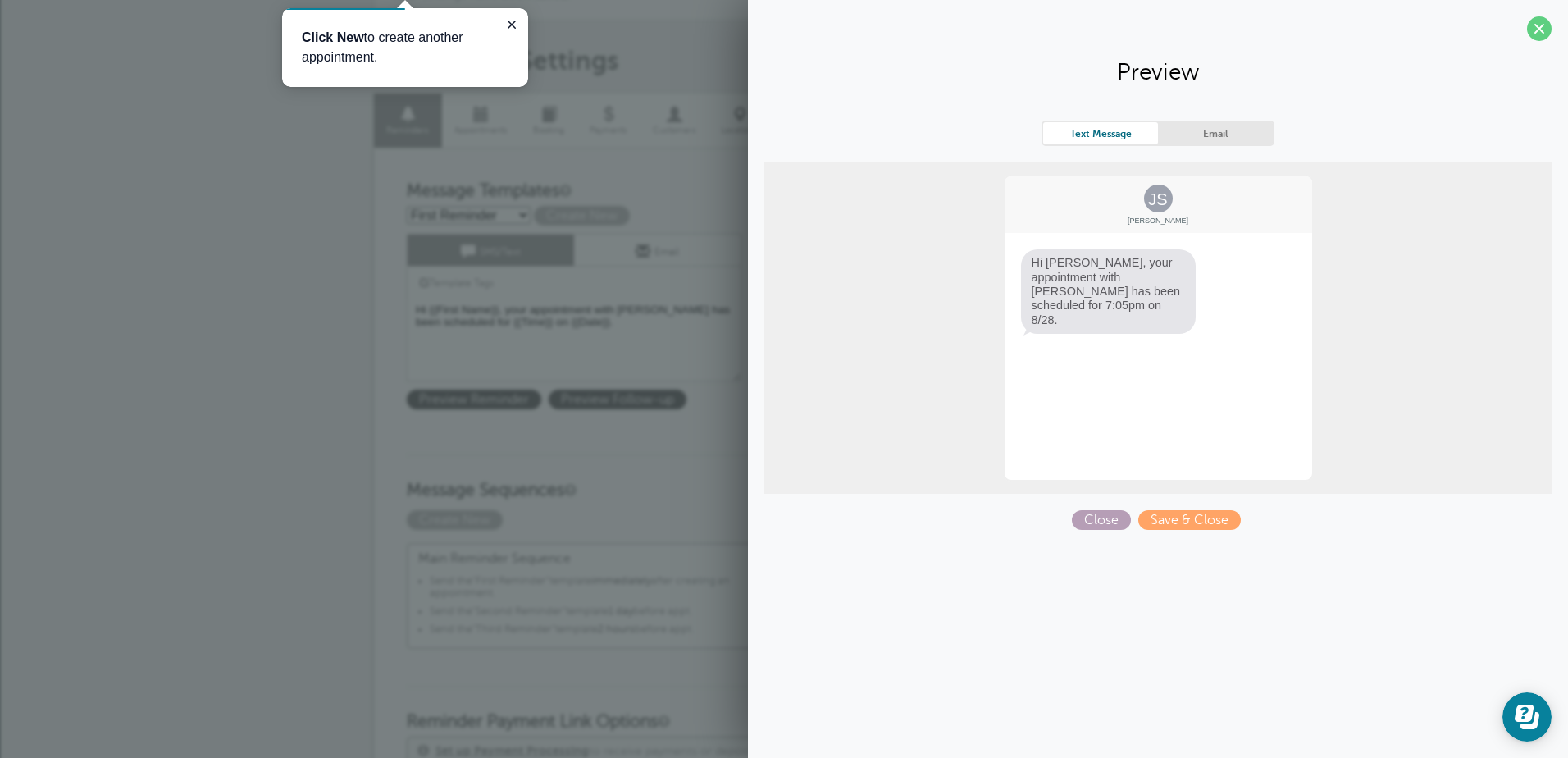
click at [1092, 518] on span "Close" at bounding box center [1101, 520] width 59 height 20
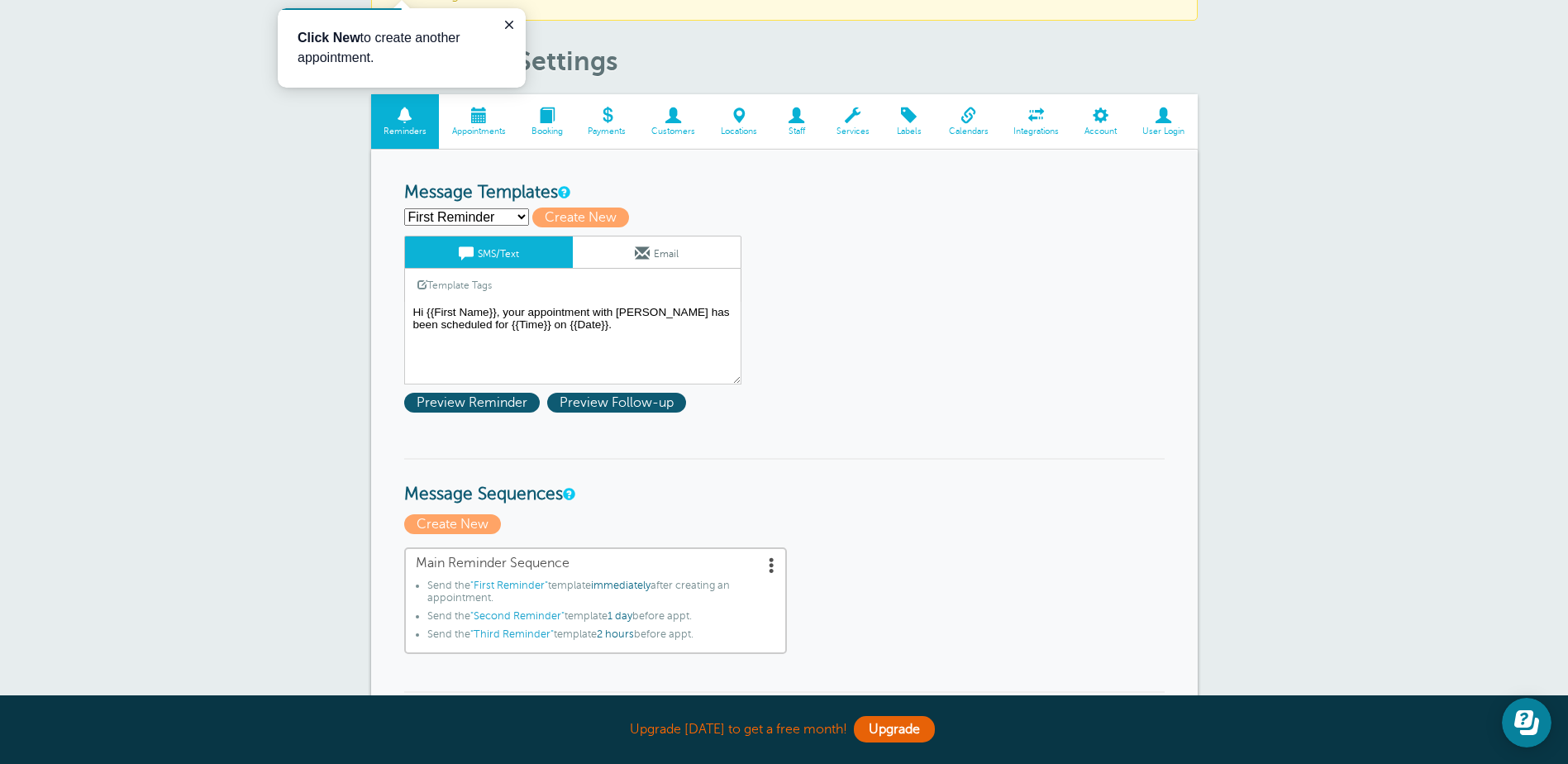
click at [481, 119] on span at bounding box center [478, 115] width 79 height 16
